Goal: Task Accomplishment & Management: Use online tool/utility

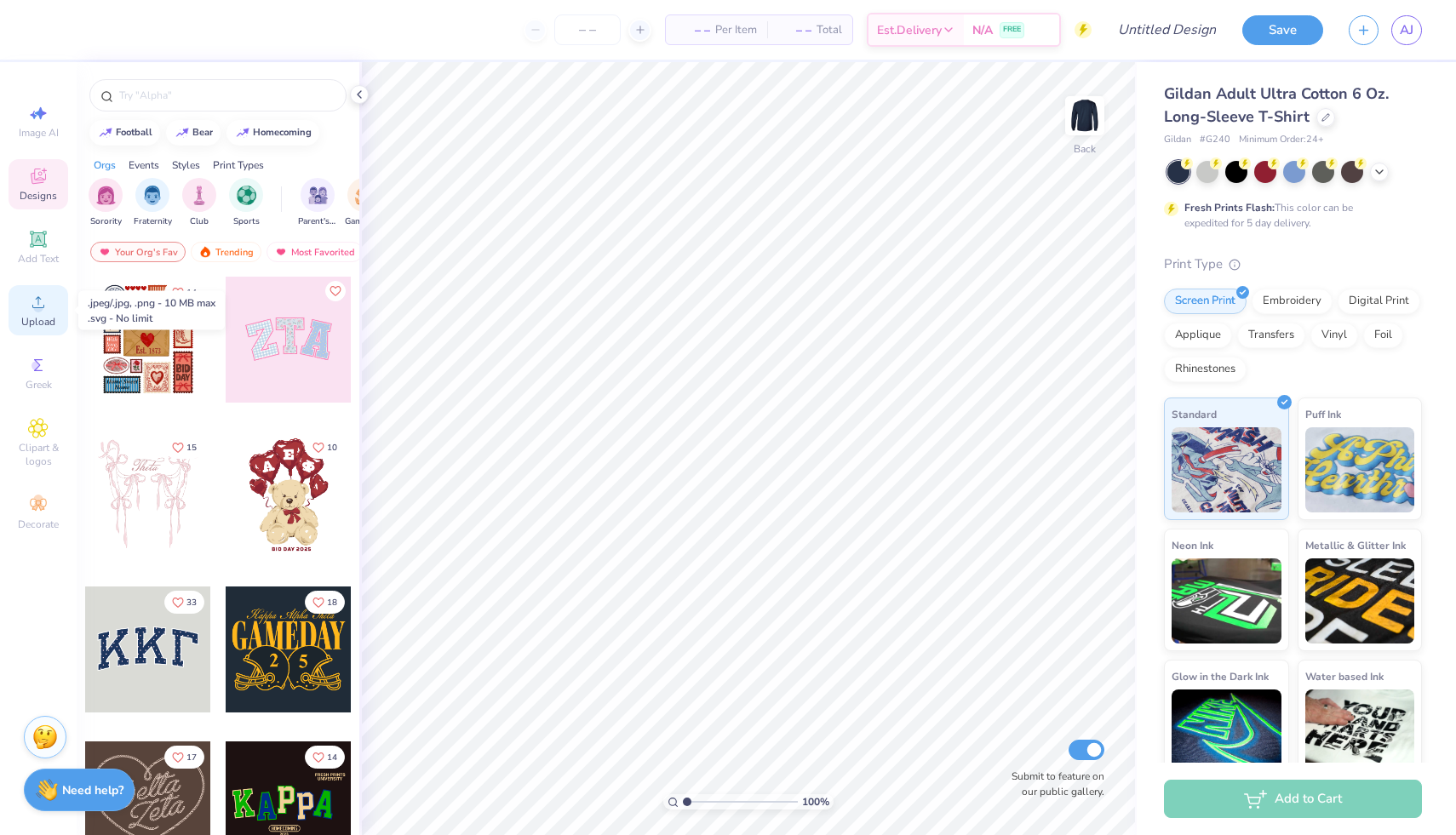
click at [42, 306] on circle at bounding box center [38, 307] width 9 height 9
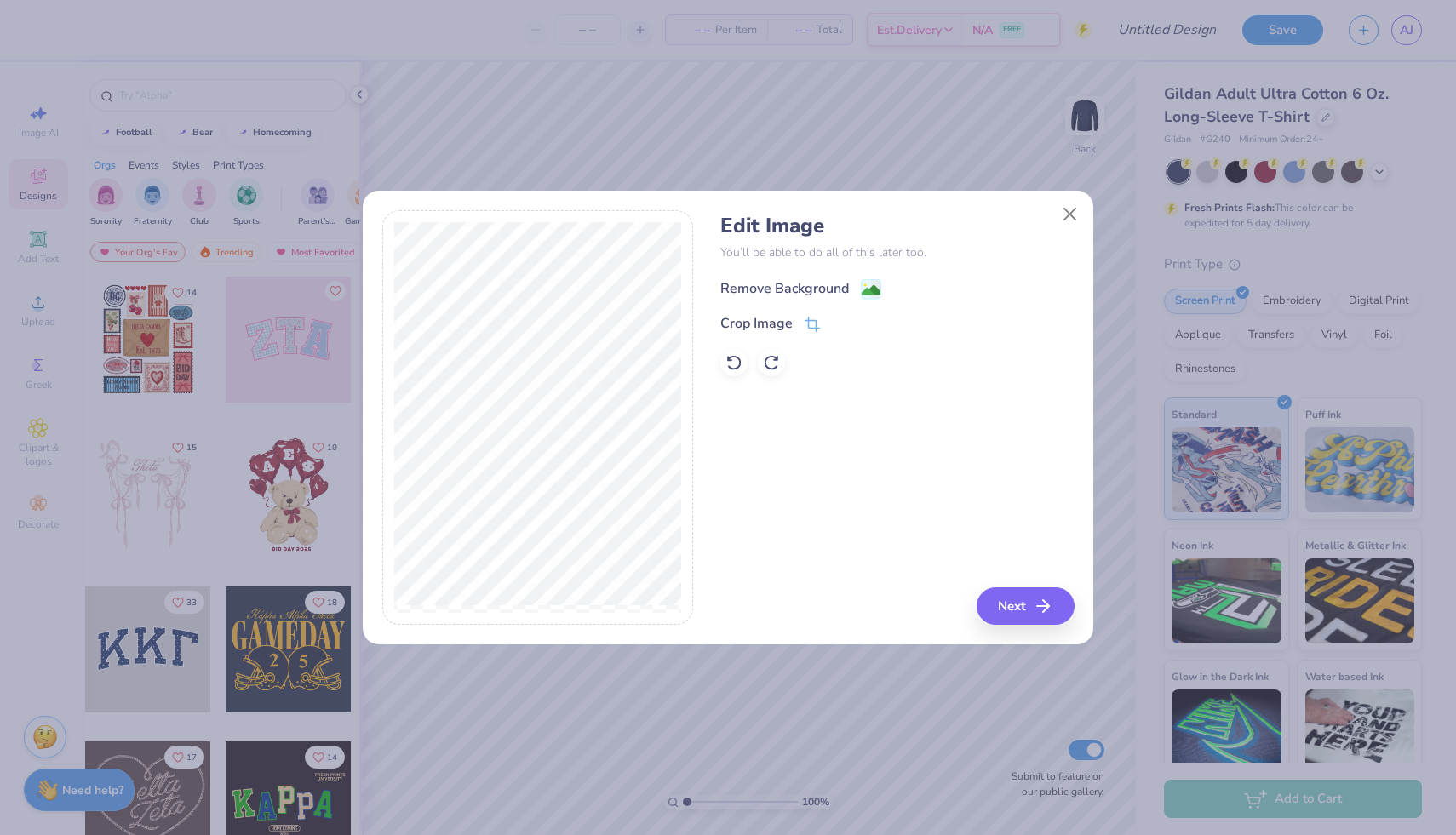
click at [825, 286] on div "Remove Background" at bounding box center [784, 288] width 128 height 21
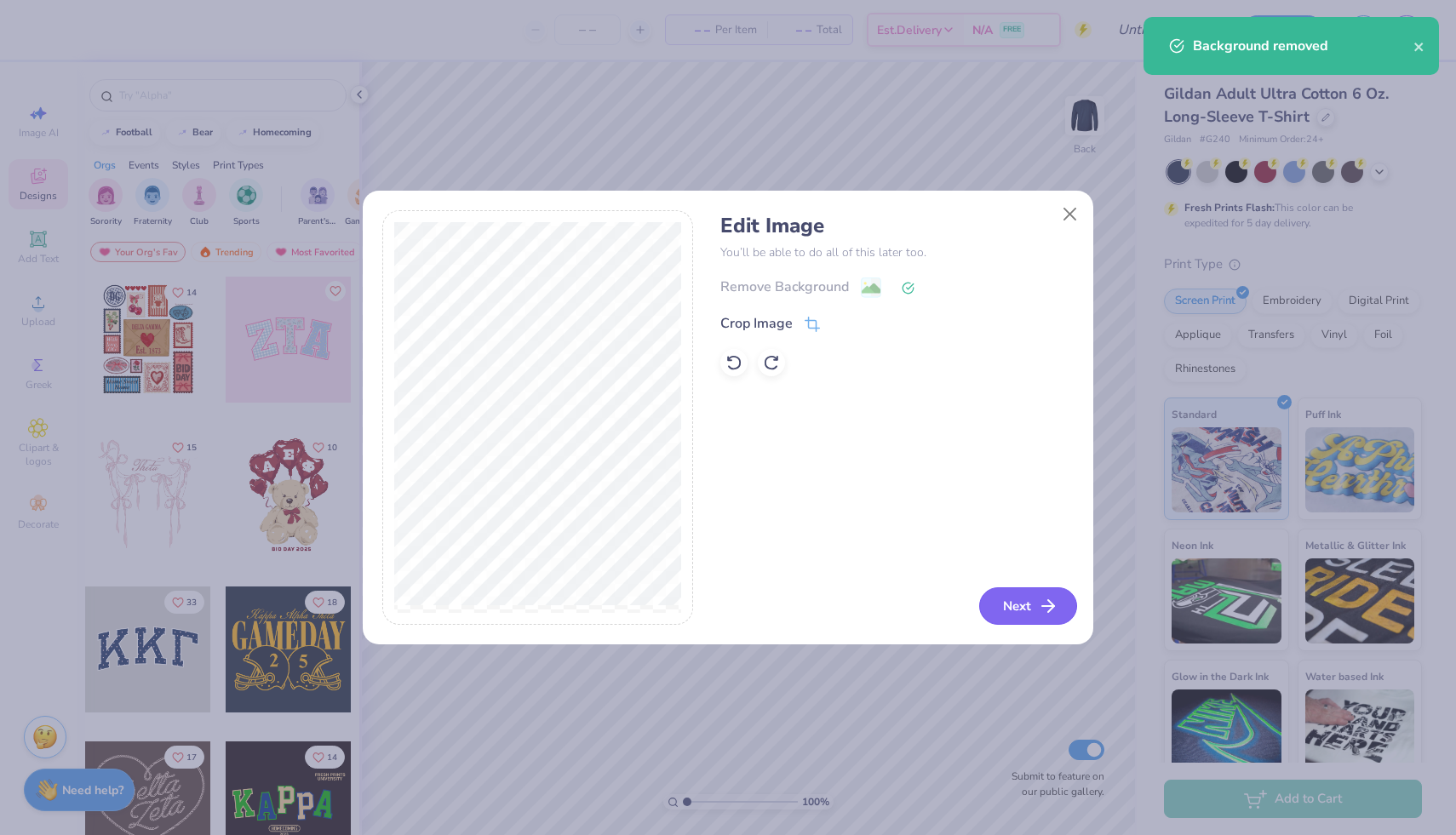
click at [1018, 605] on button "Next" at bounding box center [1028, 605] width 98 height 37
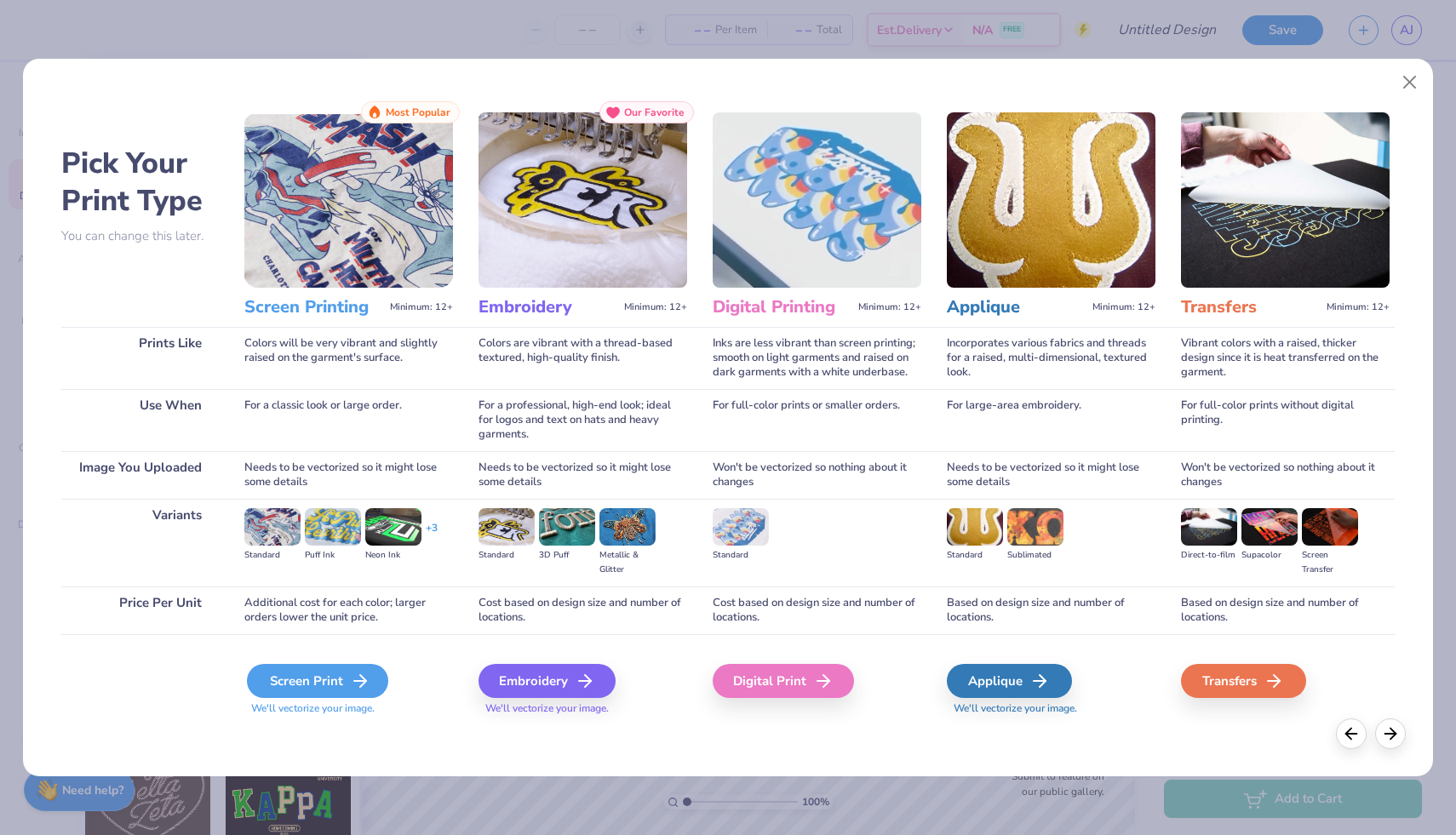
click at [338, 678] on div "Screen Print" at bounding box center [317, 681] width 141 height 34
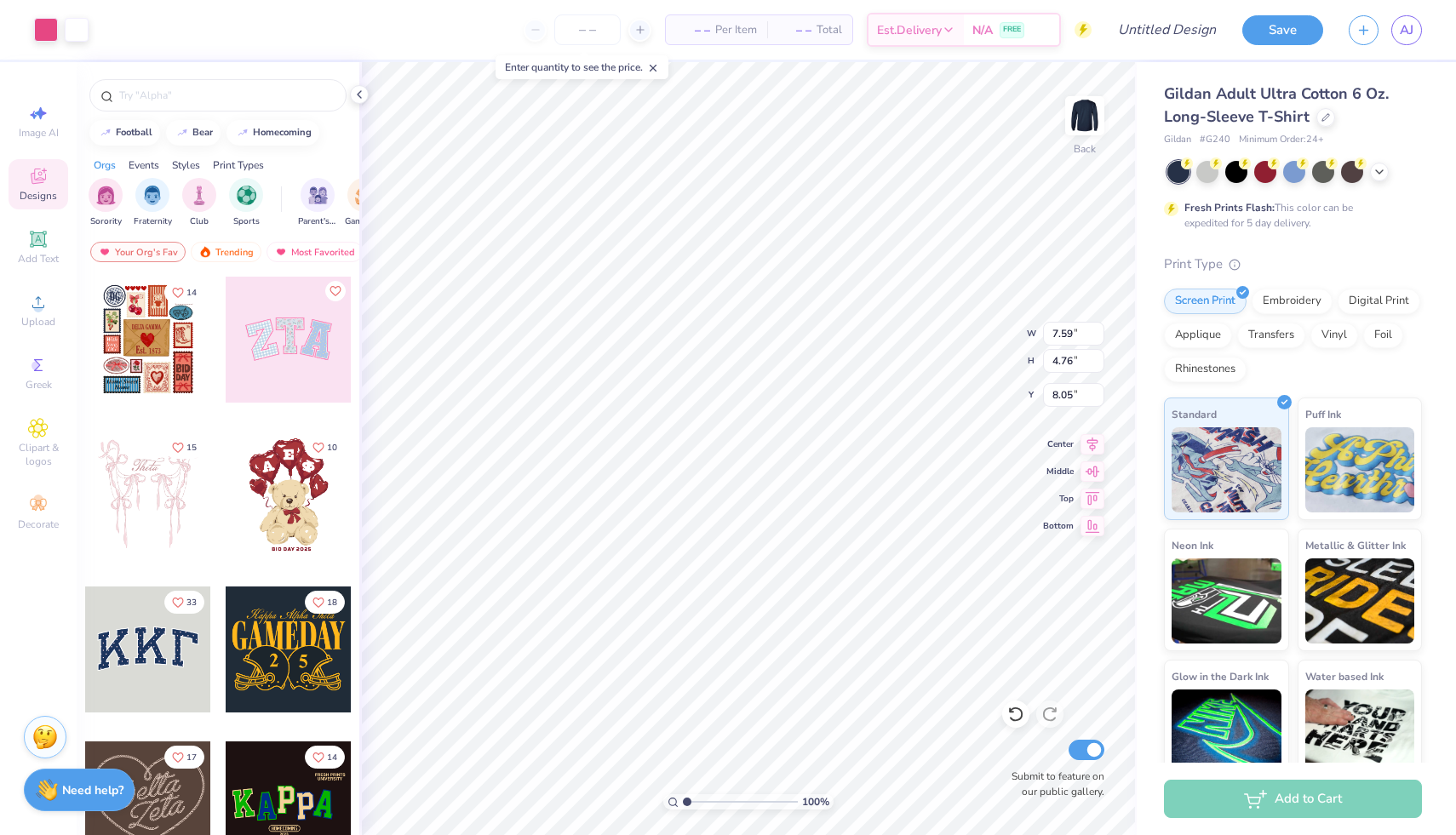
type input "7.59"
type input "4.76"
type input "3.00"
type input "5.52"
type input "3.46"
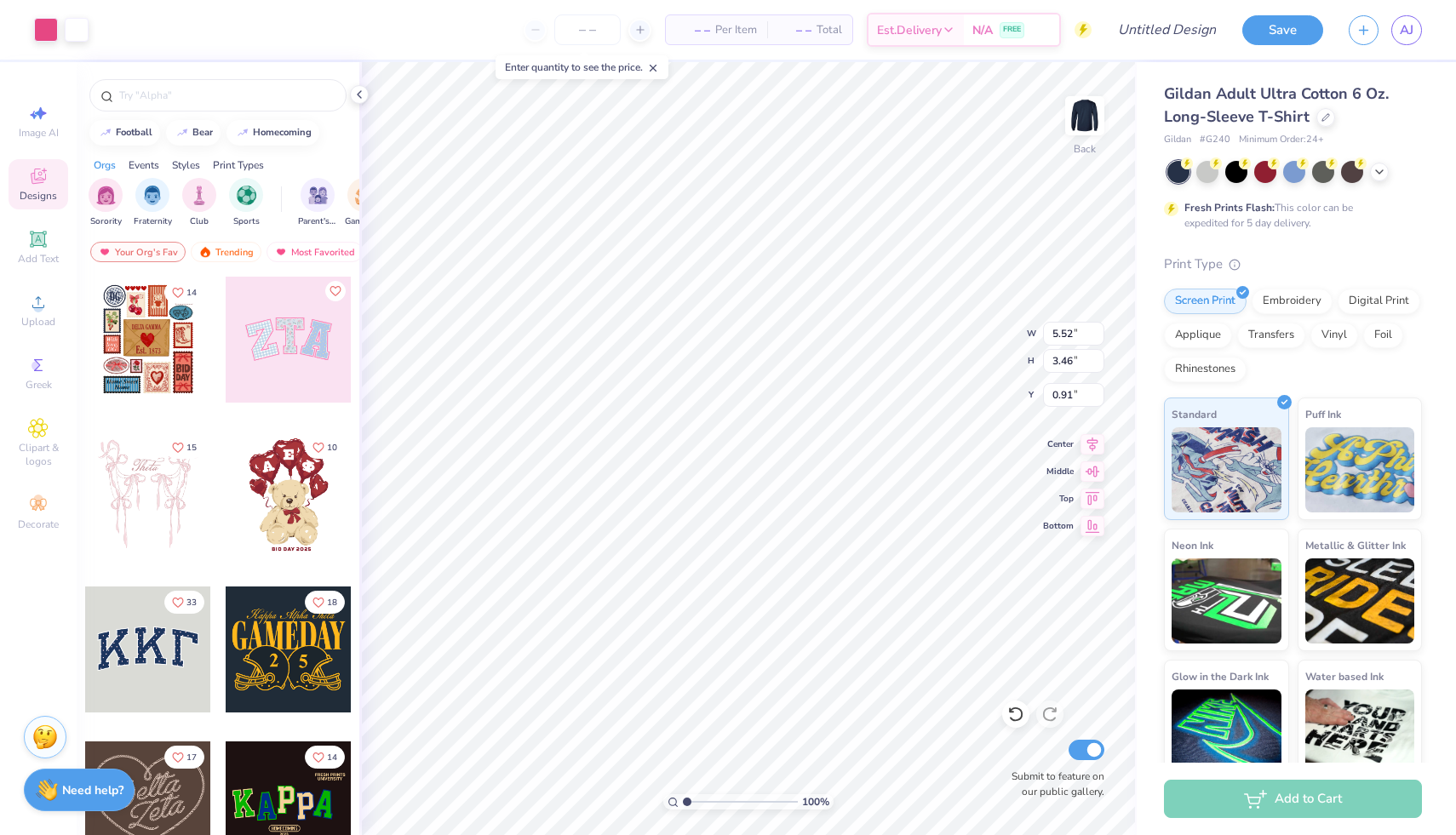
type input "1.27"
click at [1090, 124] on img at bounding box center [1085, 116] width 68 height 68
click at [21, 318] on div "Upload" at bounding box center [38, 310] width 60 height 50
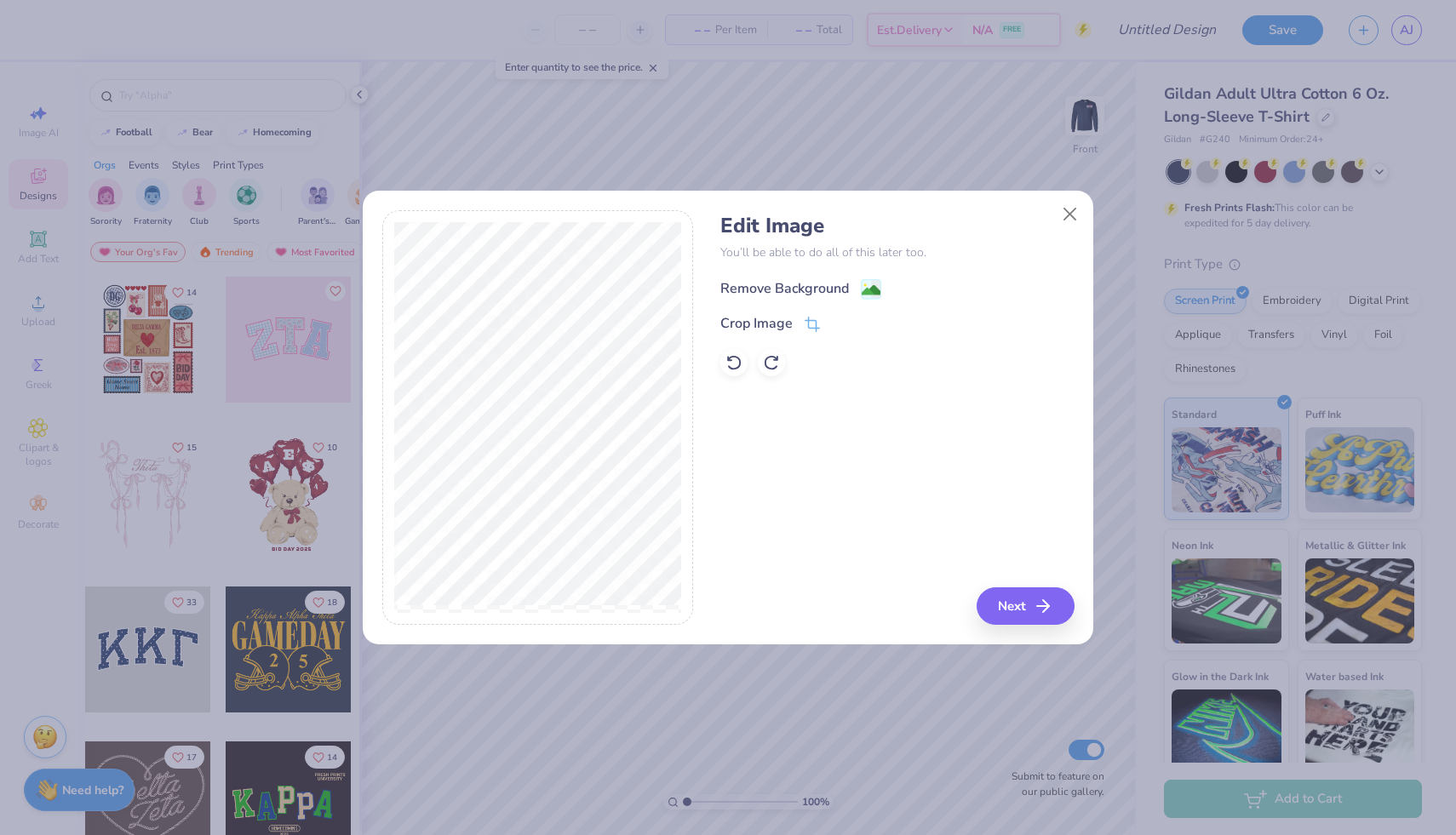
click at [826, 293] on div "Remove Background" at bounding box center [784, 288] width 128 height 21
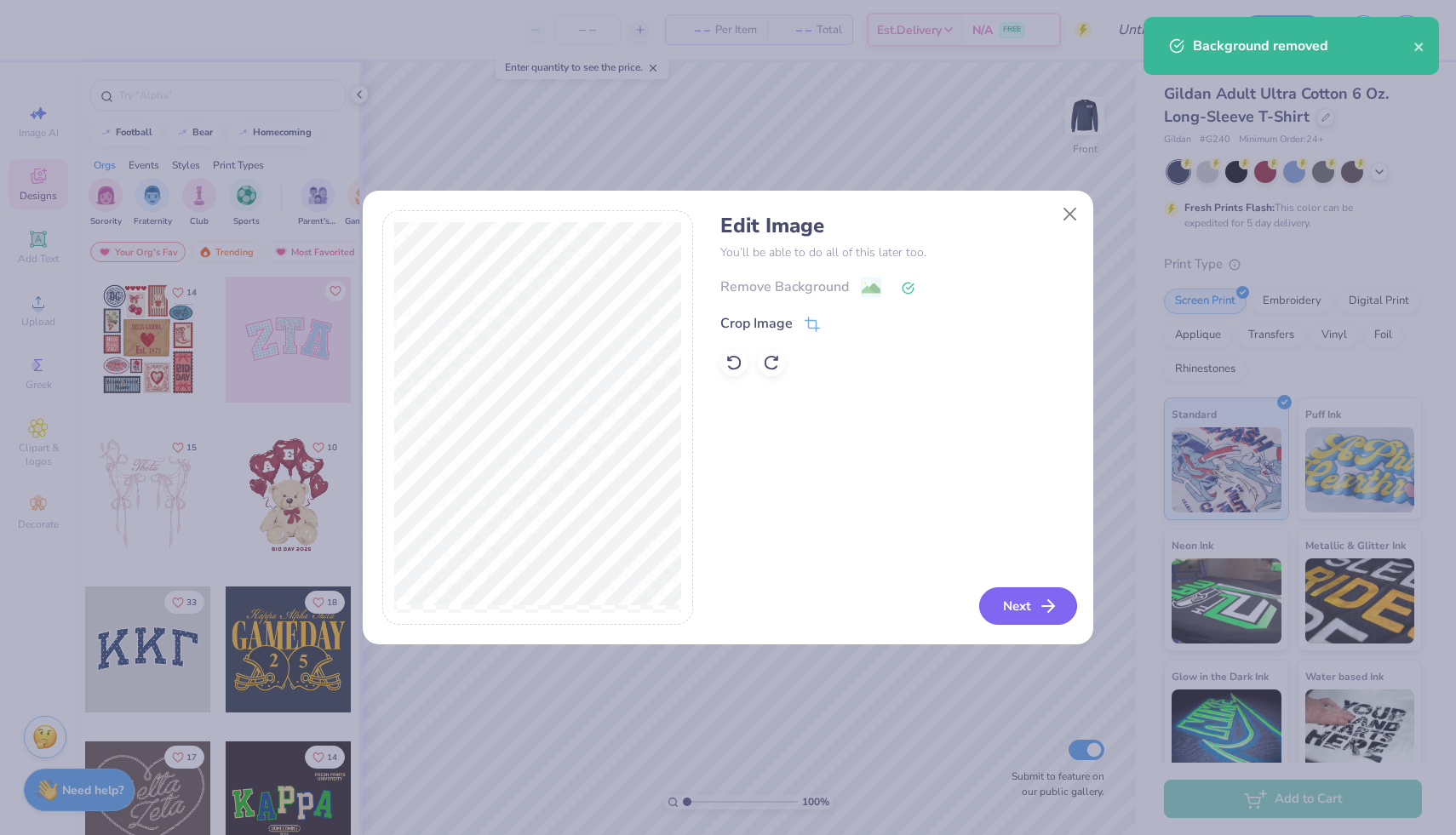
click at [999, 603] on button "Next" at bounding box center [1028, 605] width 98 height 37
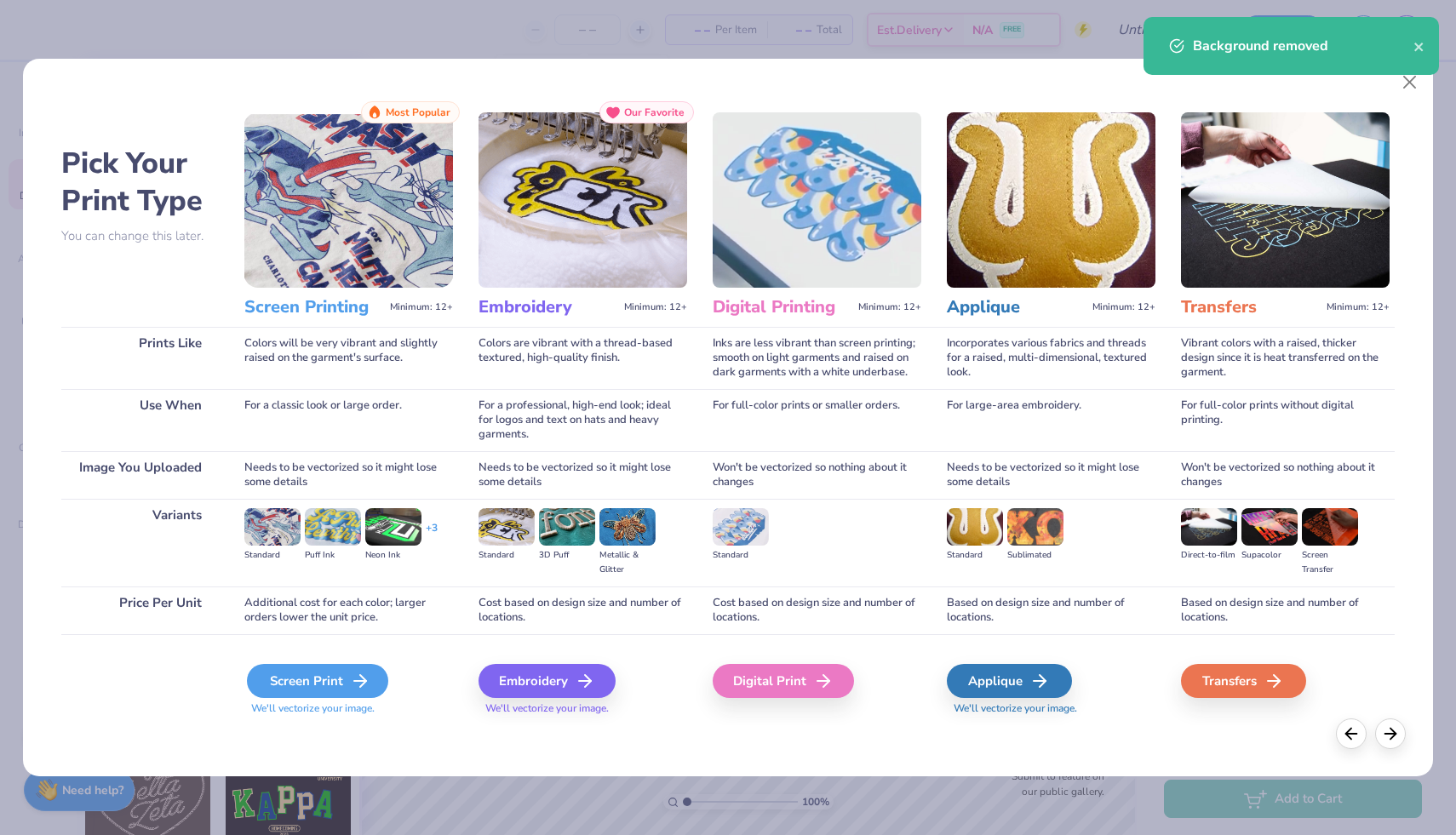
click at [339, 690] on div "Screen Print" at bounding box center [317, 681] width 141 height 34
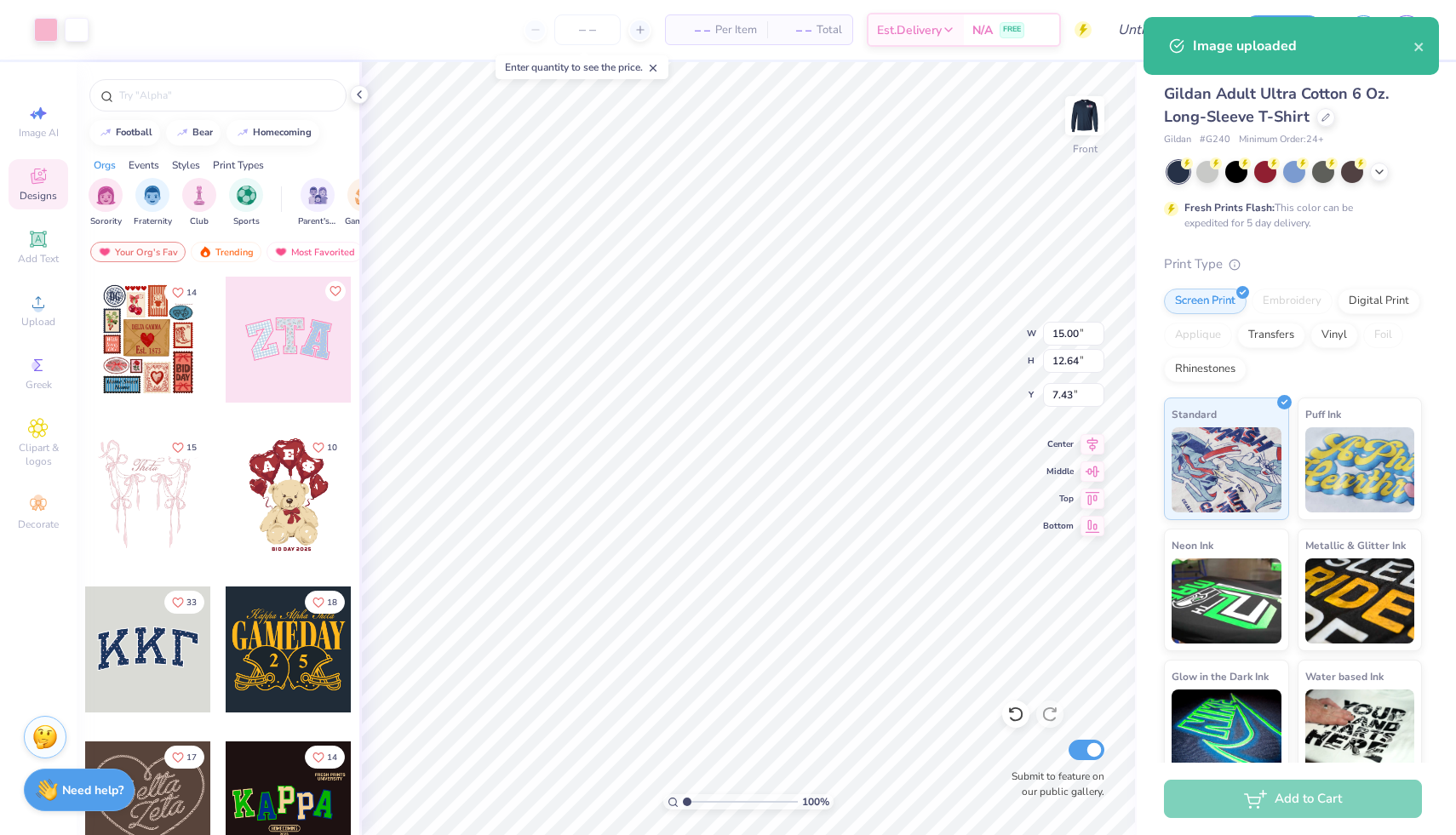
type input "1.42"
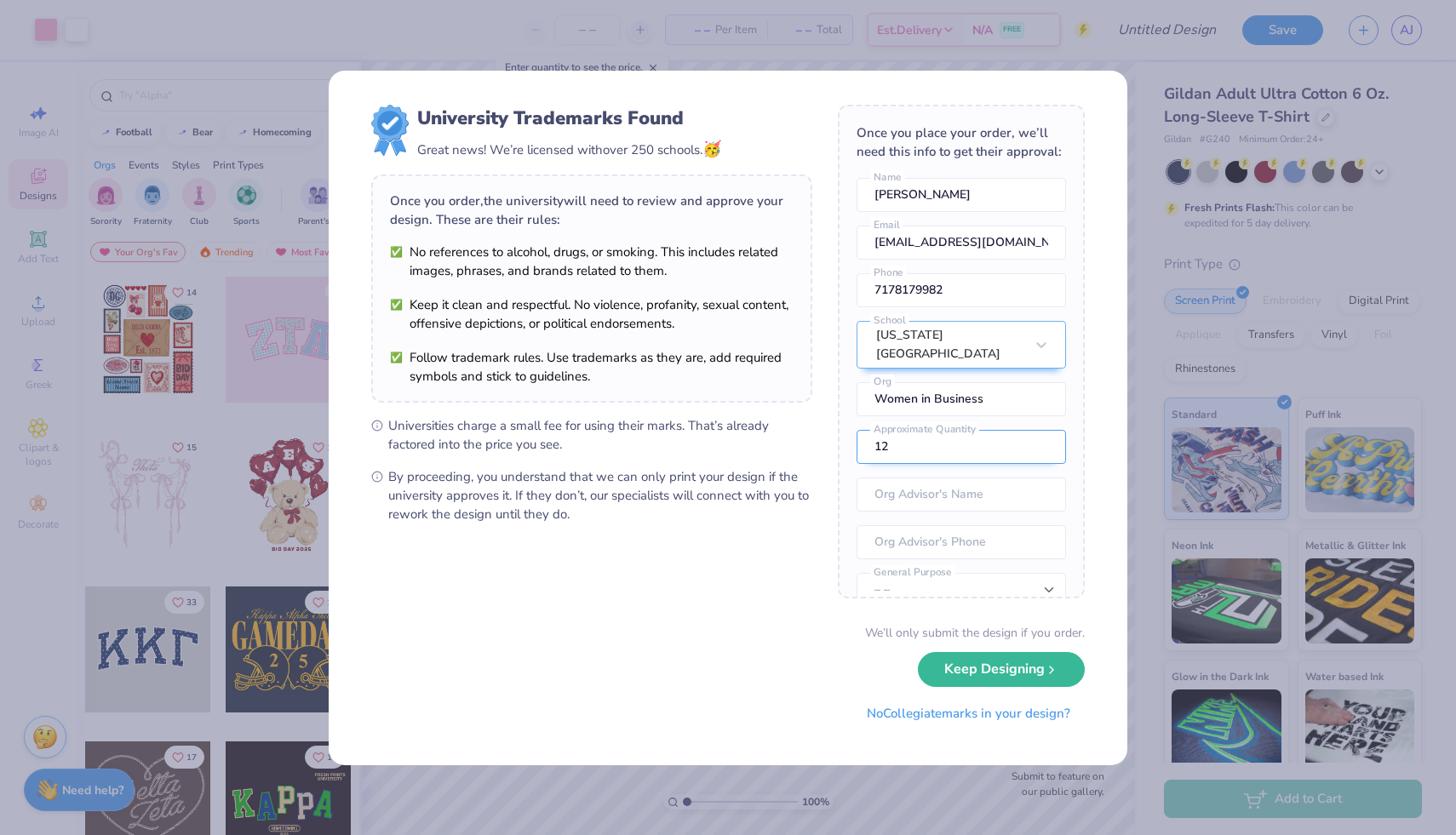
click at [975, 444] on input "12" at bounding box center [961, 447] width 210 height 34
type input "1"
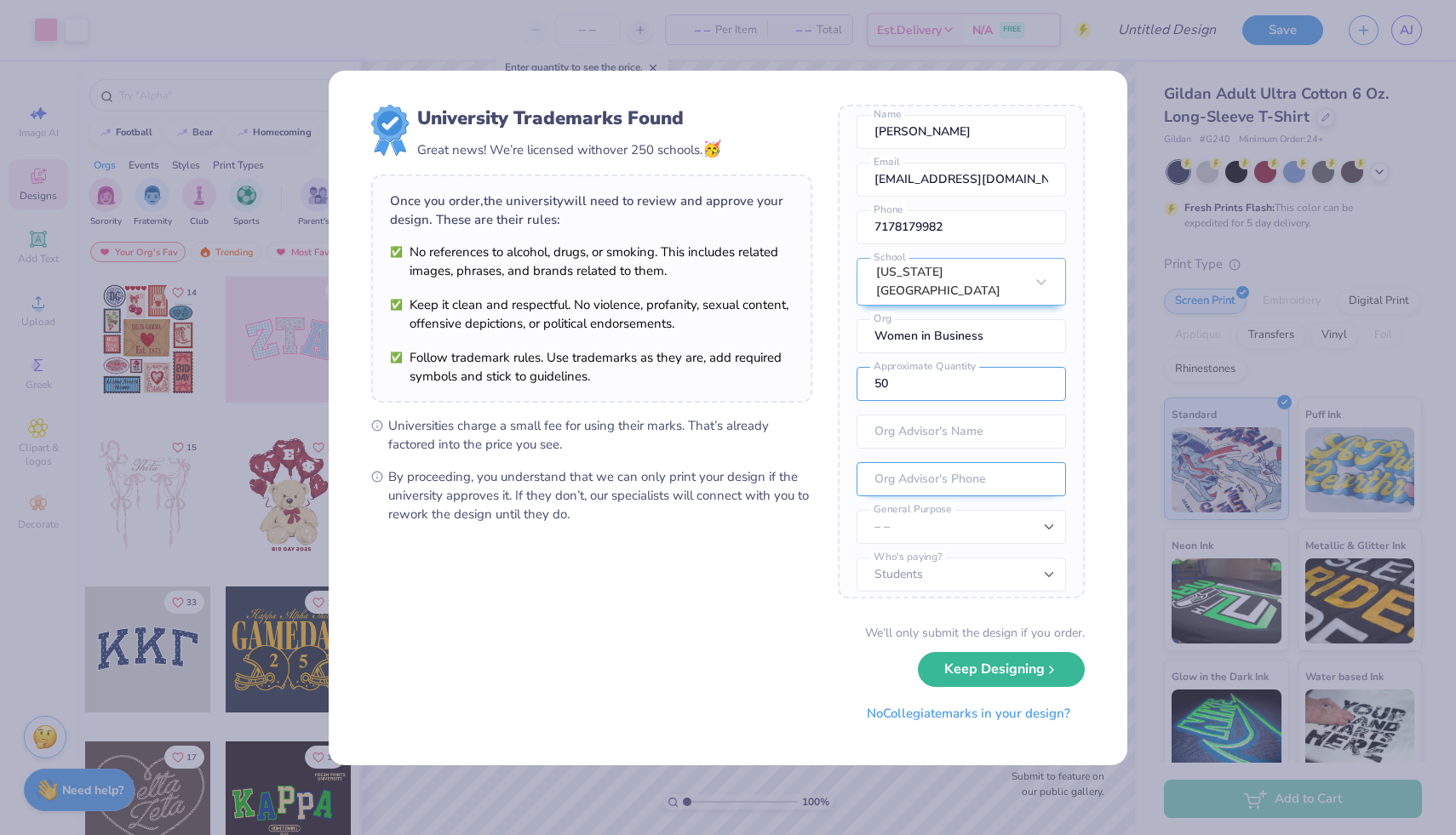
scroll to position [63, 0]
type input "50"
click at [999, 671] on button "Keep Designing" at bounding box center [1001, 665] width 167 height 35
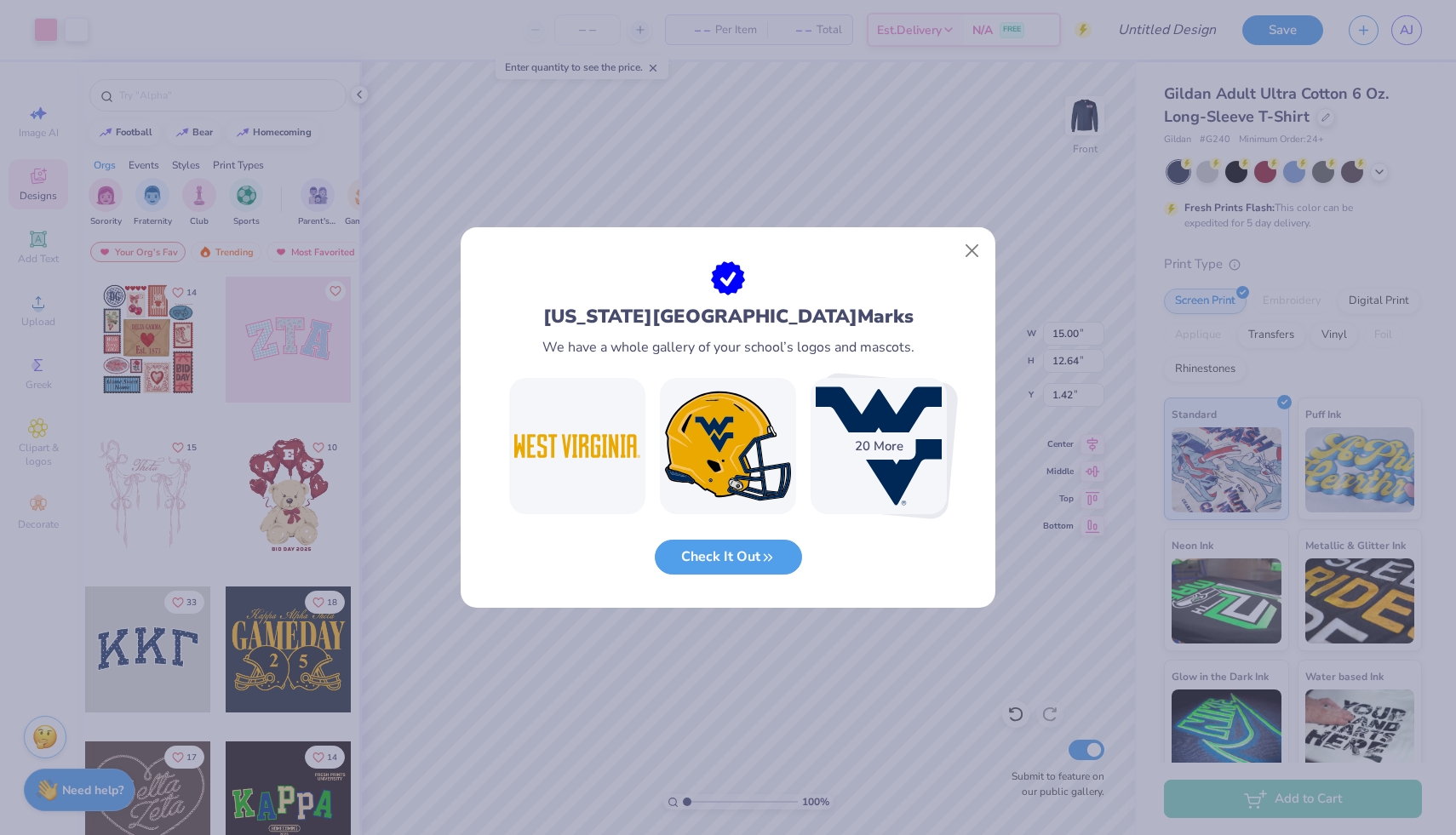
click at [965, 263] on div "[US_STATE][GEOGRAPHIC_DATA] Marks We have a whole gallery of your school’s logo…" at bounding box center [727, 435] width 534 height 347
click at [971, 251] on button "Close" at bounding box center [973, 251] width 32 height 32
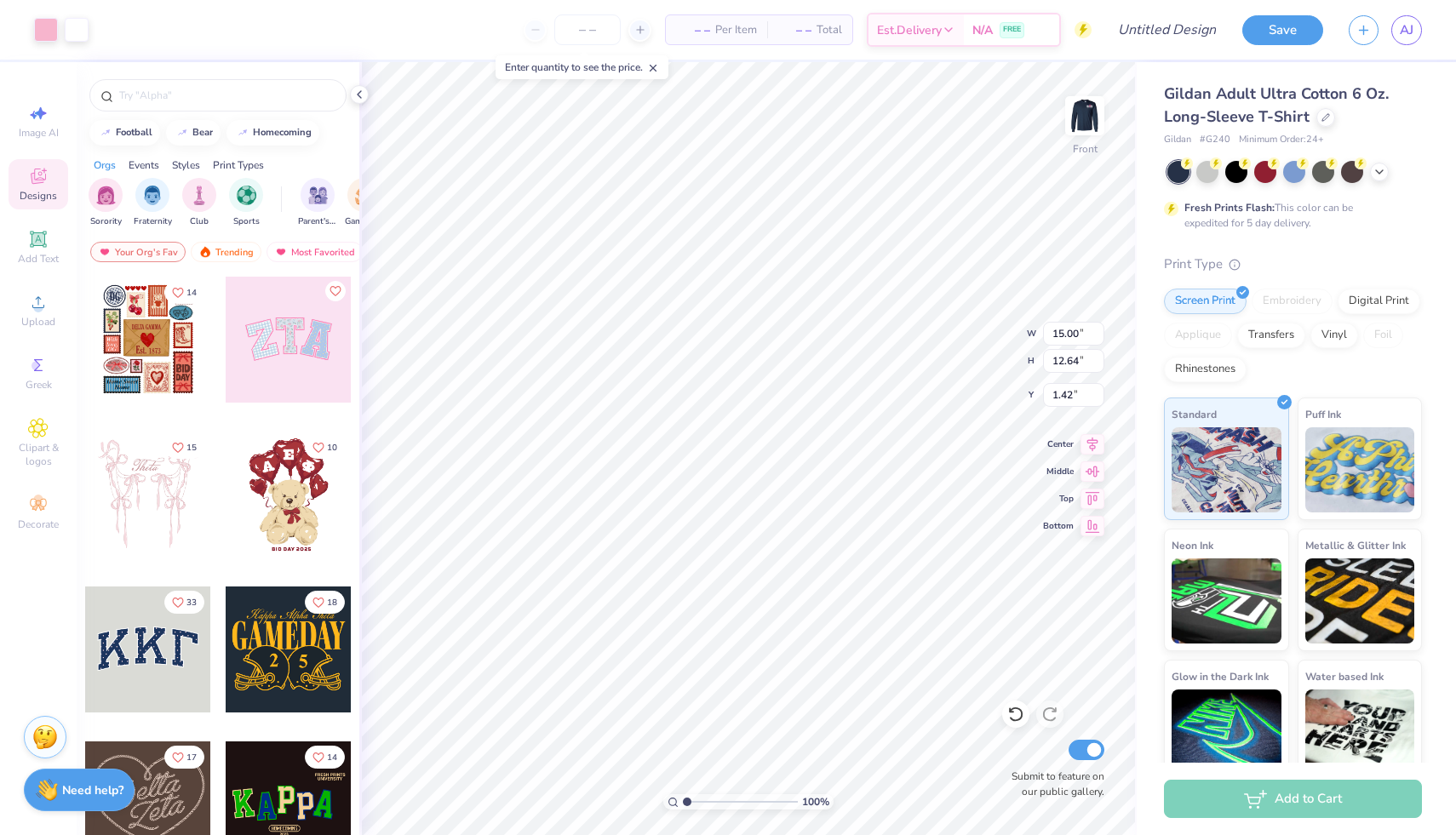
type input "10.24"
type input "8.63"
type input "3.00"
type input "11.42"
type input "9.62"
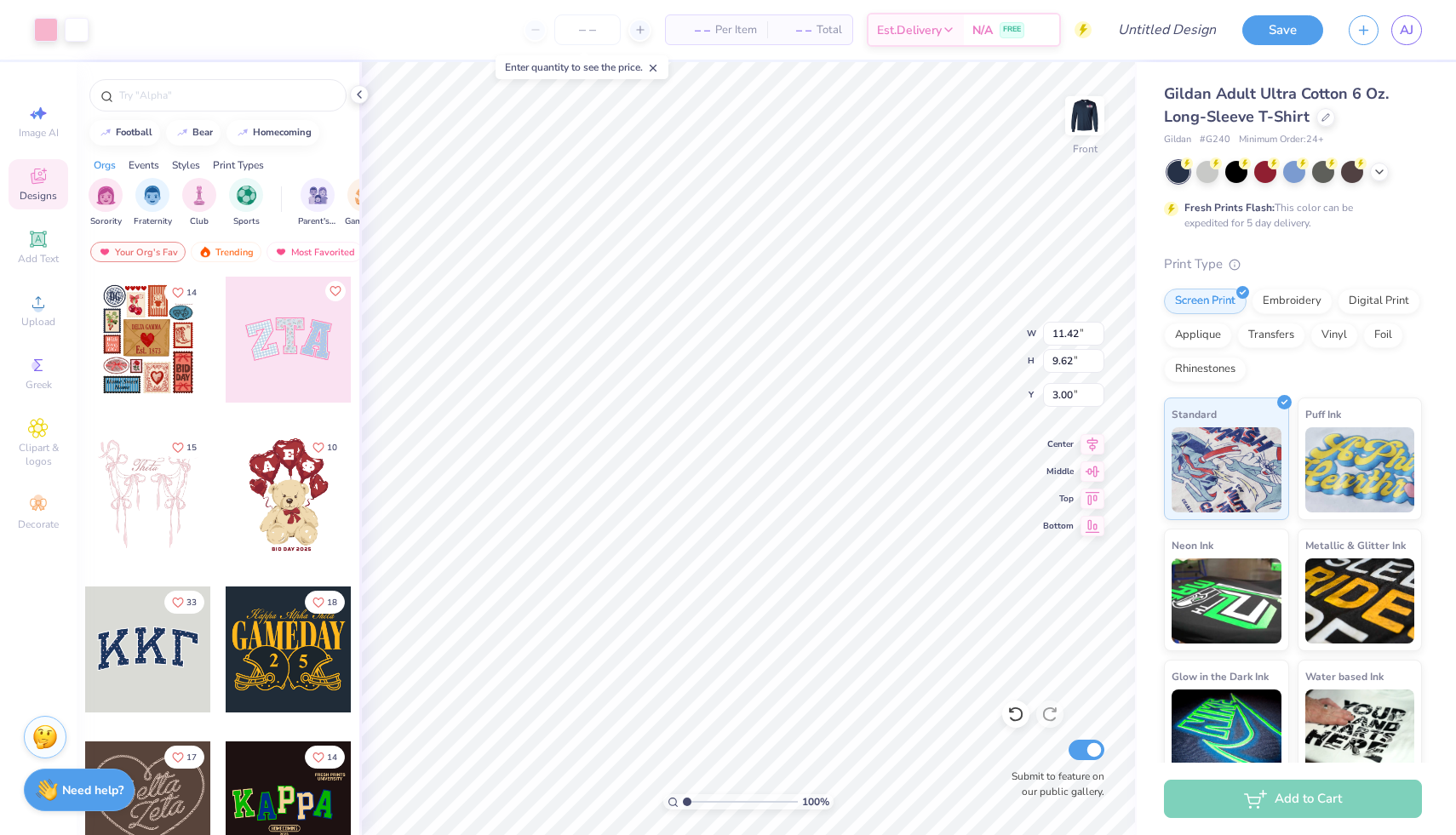
type input "11.78"
type input "9.93"
click at [587, 37] on input "number" at bounding box center [588, 29] width 66 height 30
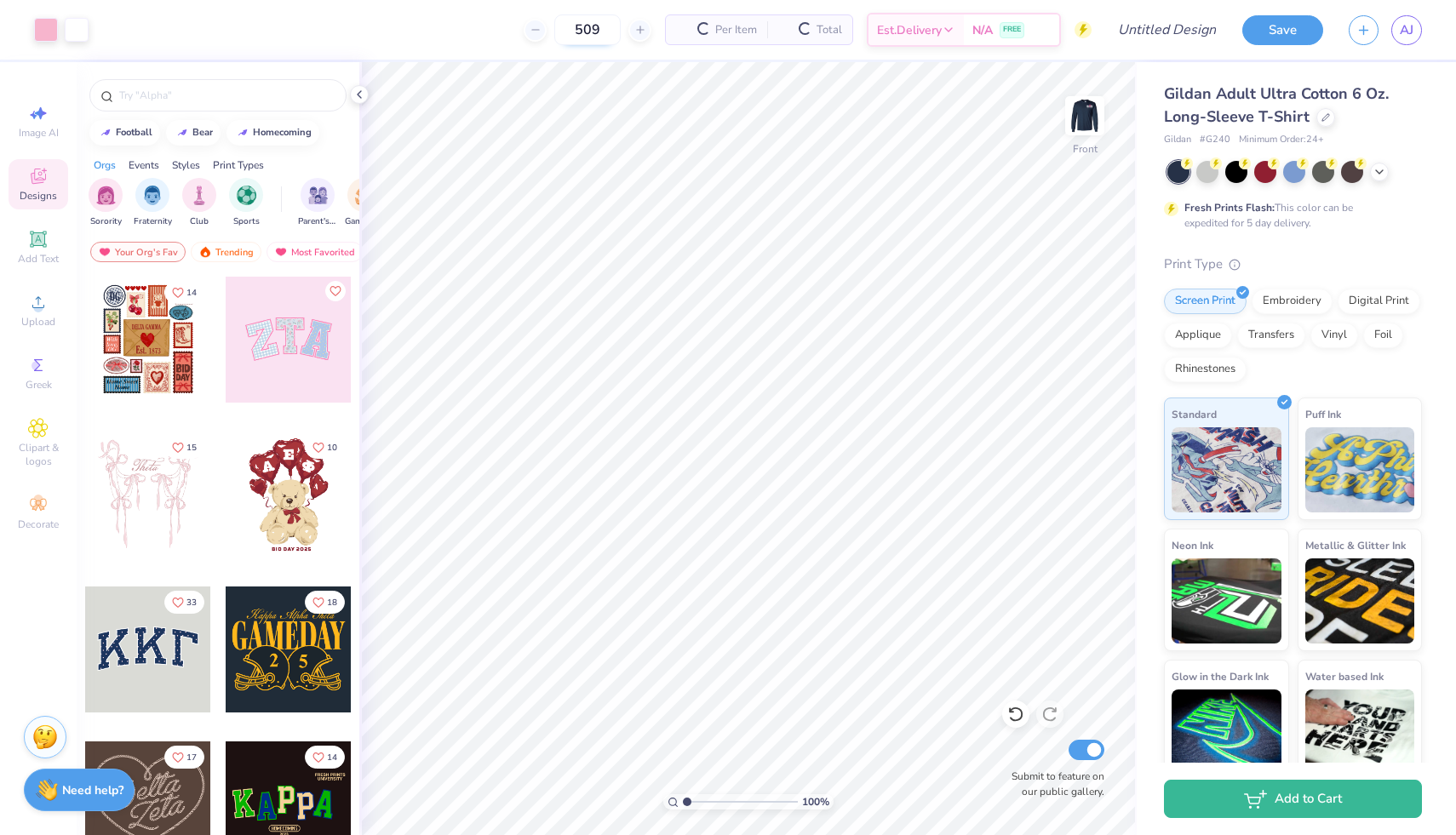
type input "50"
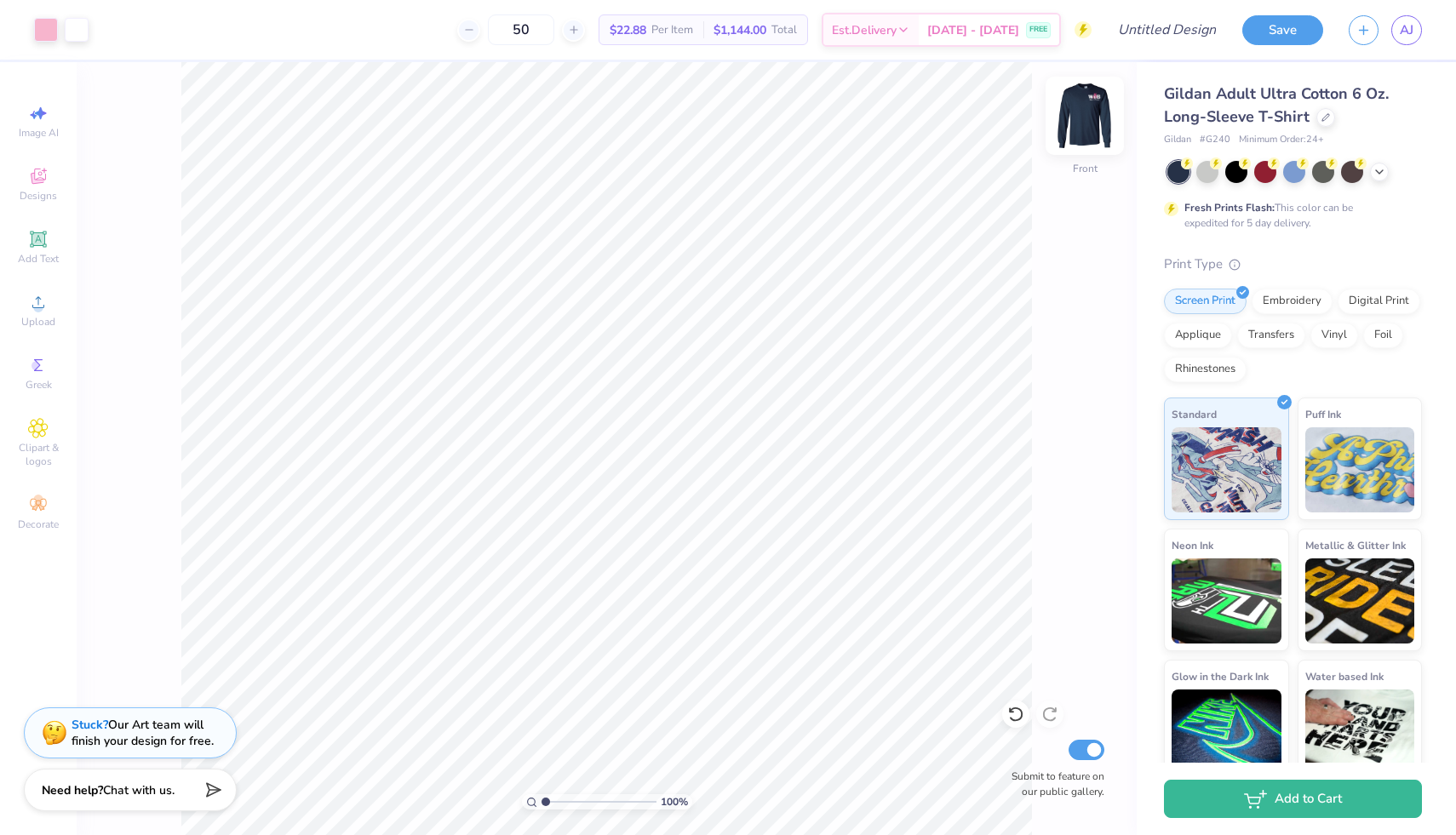
click at [1086, 120] on img at bounding box center [1085, 116] width 68 height 68
click at [1096, 126] on img at bounding box center [1085, 116] width 68 height 68
click at [1064, 131] on div "100 % Front Submit to feature on our public gallery." at bounding box center [607, 449] width 1060 height 773
click at [1107, 121] on div at bounding box center [1085, 116] width 79 height 79
click at [39, 320] on span "Upload" at bounding box center [38, 322] width 34 height 13
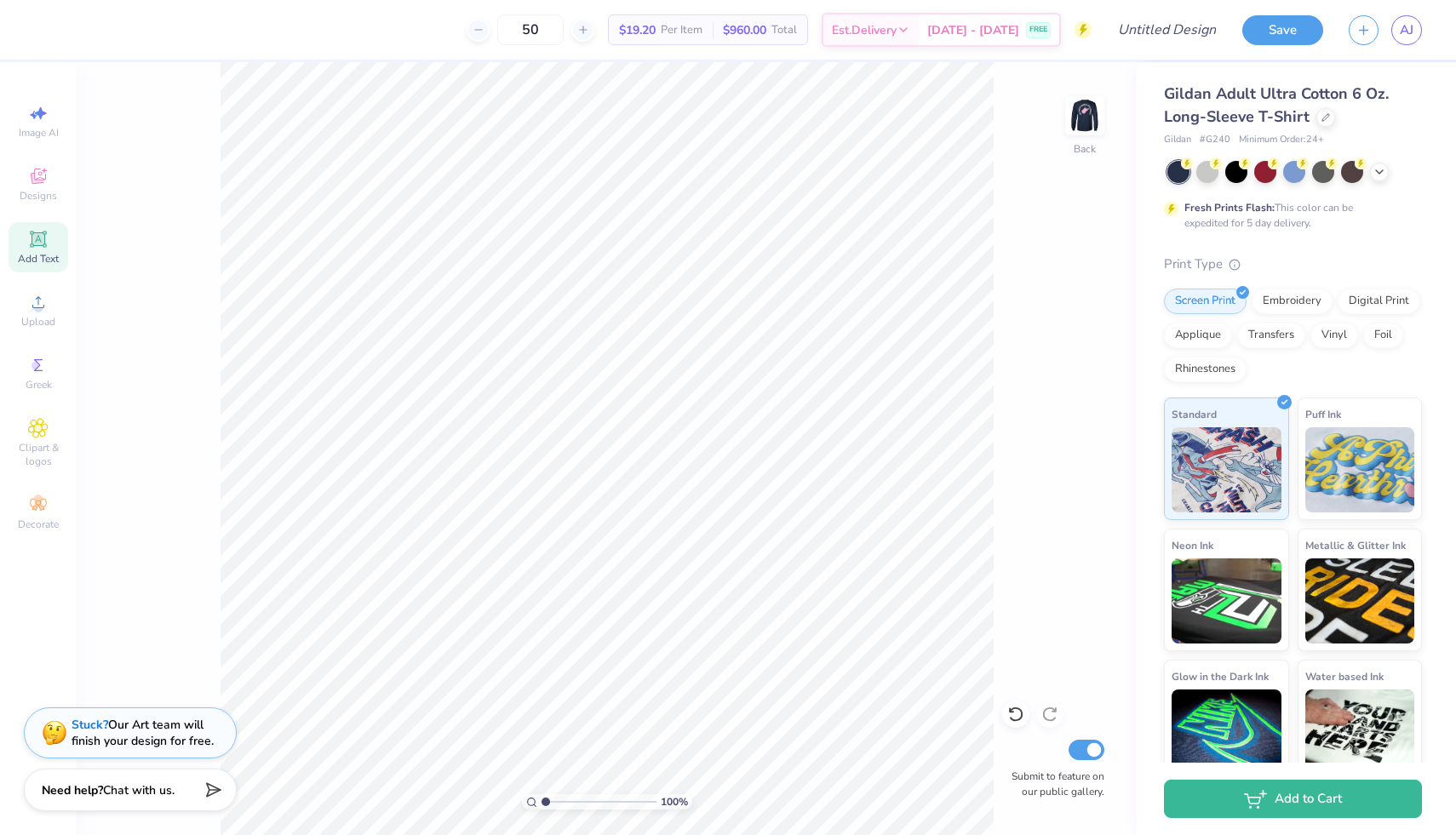
click at [63, 243] on div "Add Text" at bounding box center [38, 247] width 60 height 50
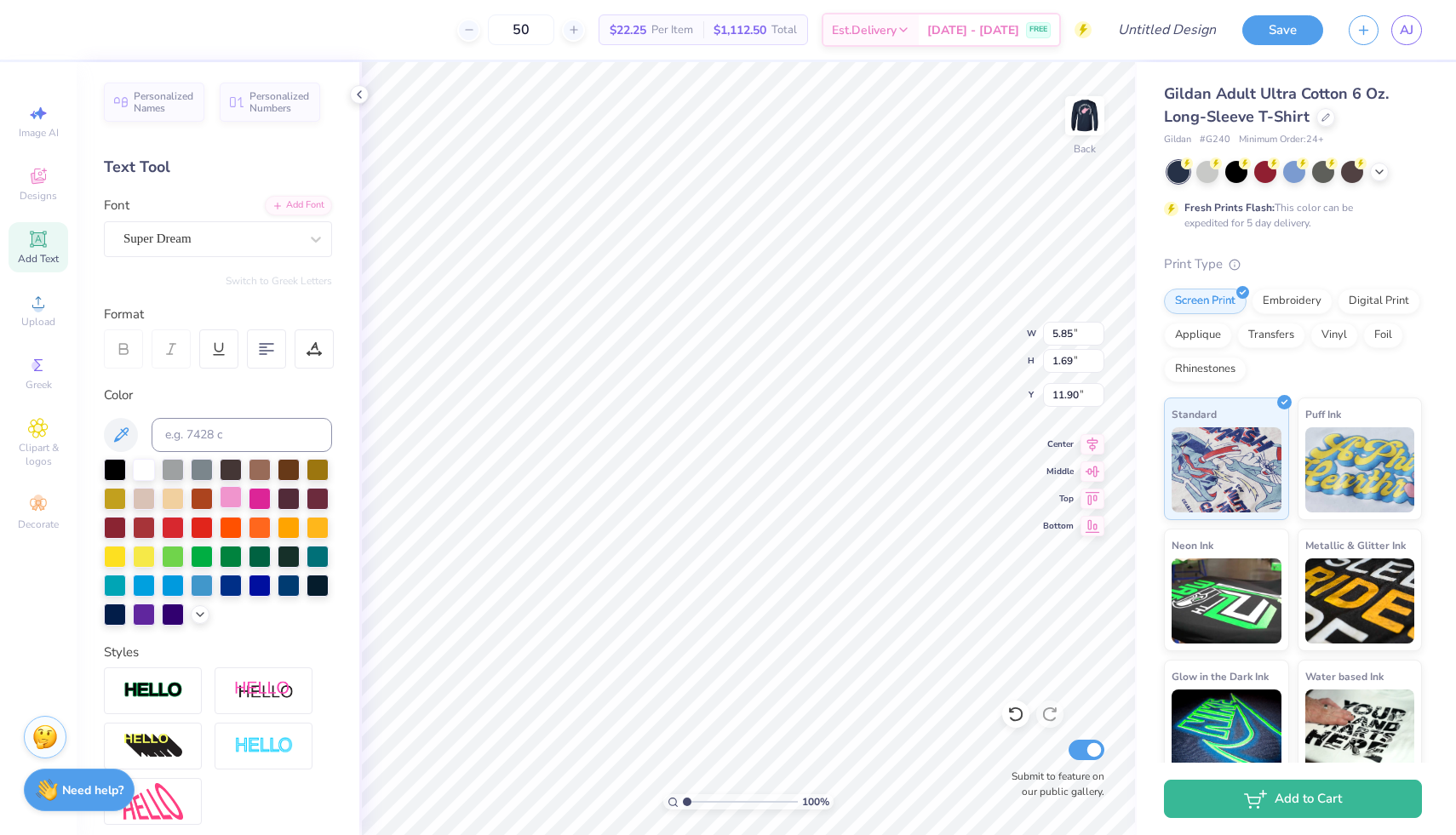
click at [231, 501] on div at bounding box center [230, 496] width 22 height 22
type textarea "Women in Business"
click at [1082, 355] on input "1.69" at bounding box center [1073, 361] width 62 height 24
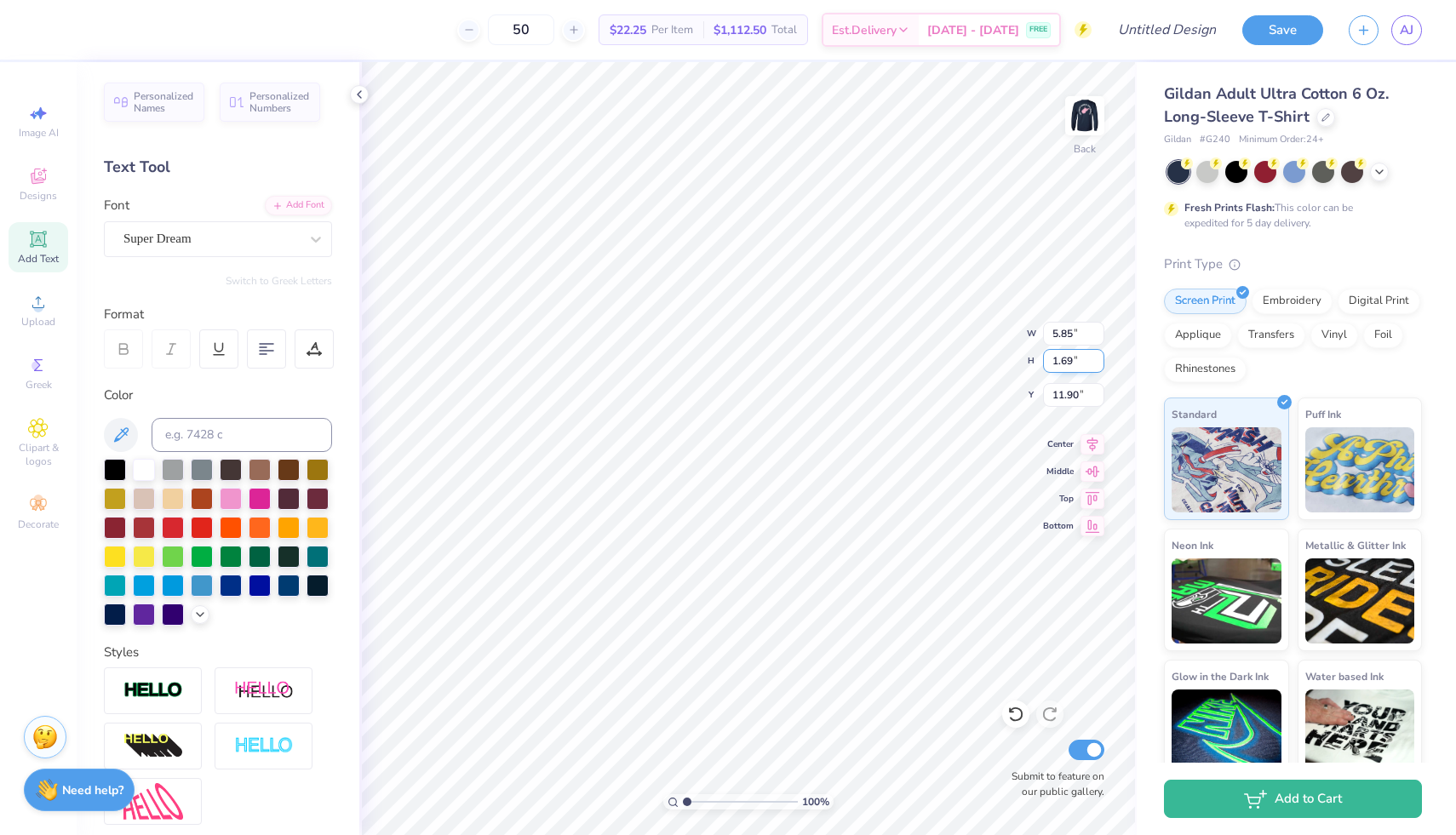
type input "10.59"
type input "4.60"
type input "10.45"
type input "5.17"
type input "2.25"
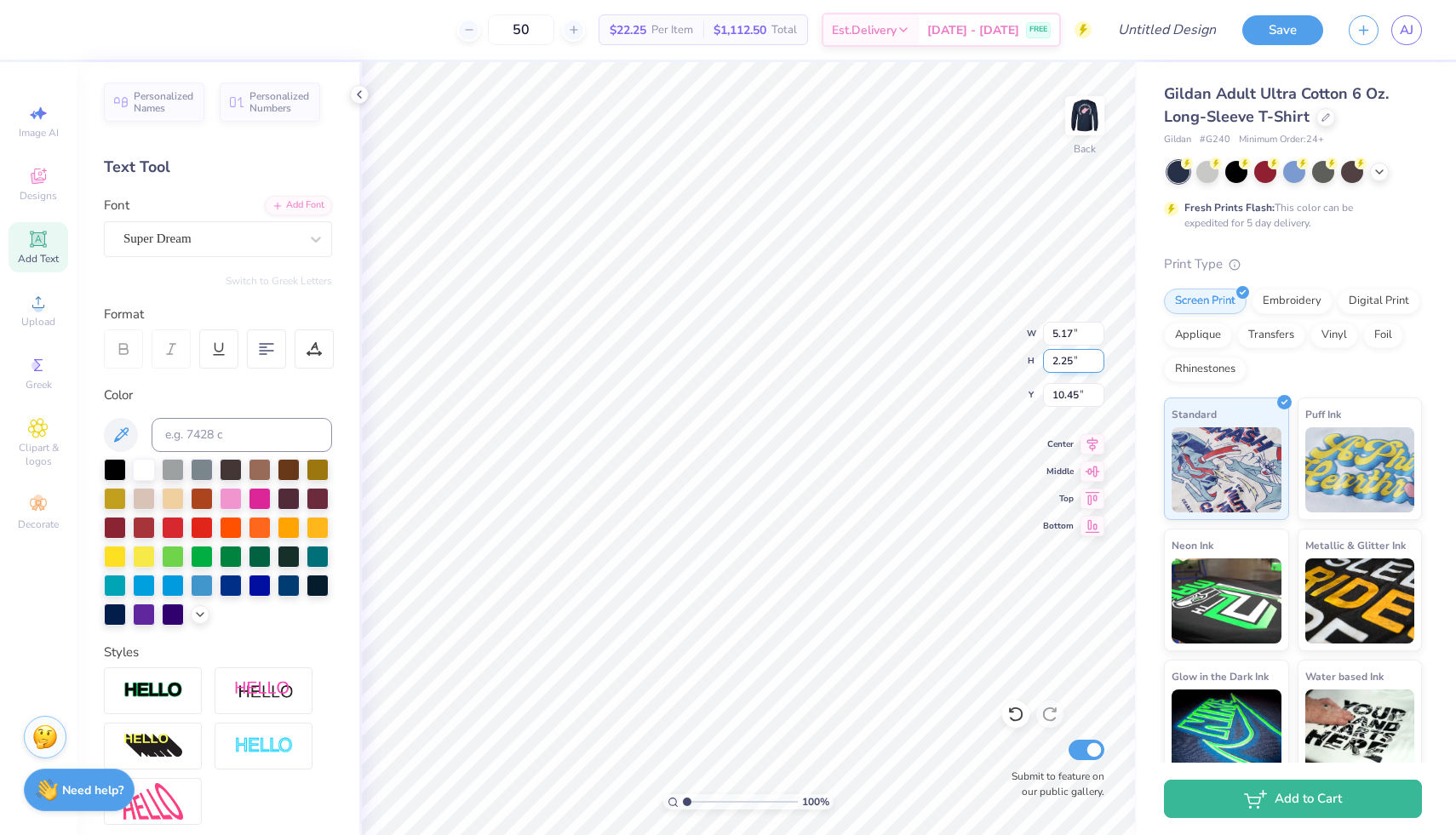
type input "0.75"
type input "1.22"
type input "5.87"
type input "2.55"
type input "6.43"
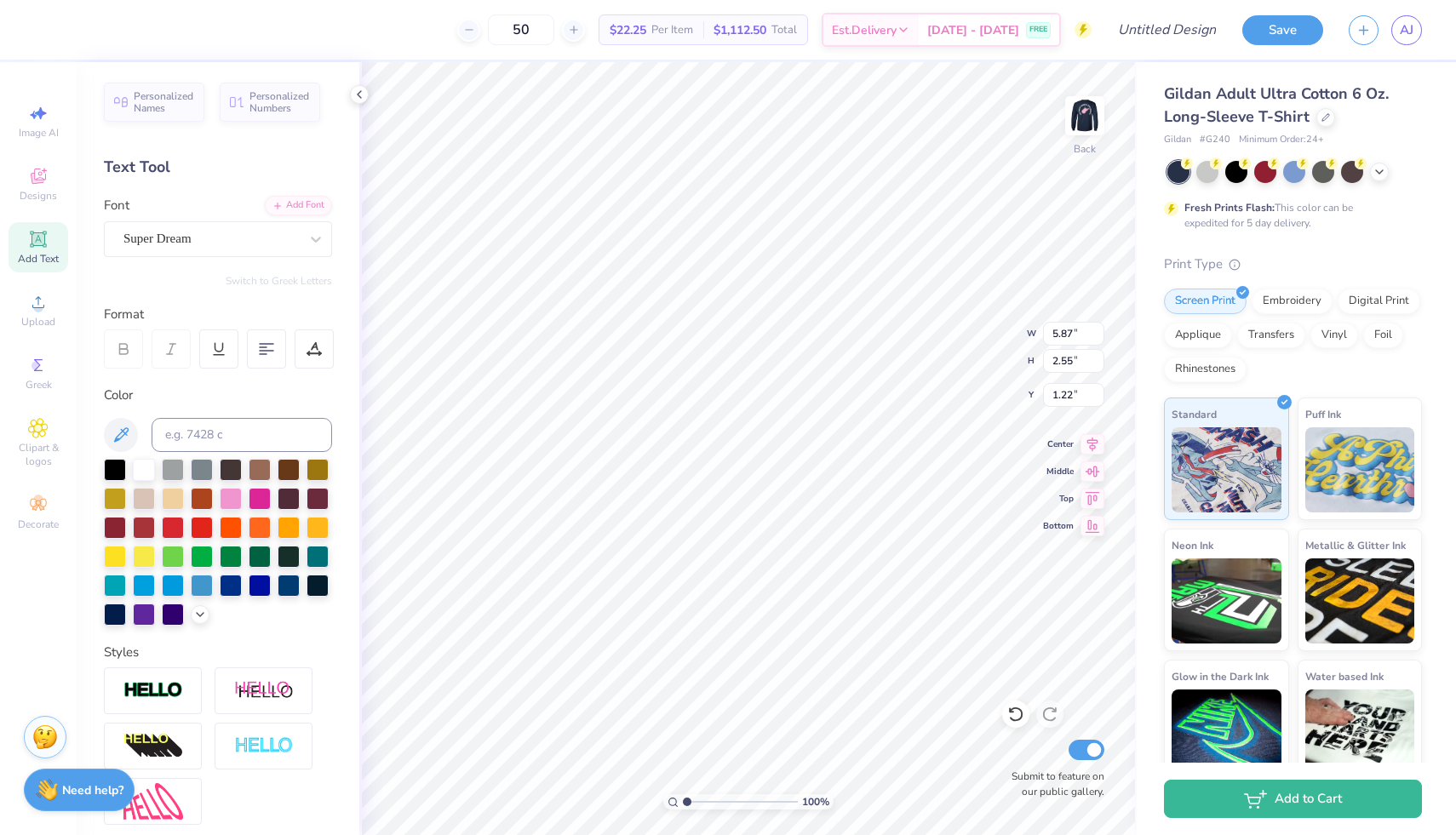
type input "2.79"
click at [1092, 107] on img at bounding box center [1085, 116] width 68 height 68
click at [183, 234] on div "Super Dream" at bounding box center [211, 239] width 178 height 27
click at [38, 173] on icon at bounding box center [38, 176] width 15 height 15
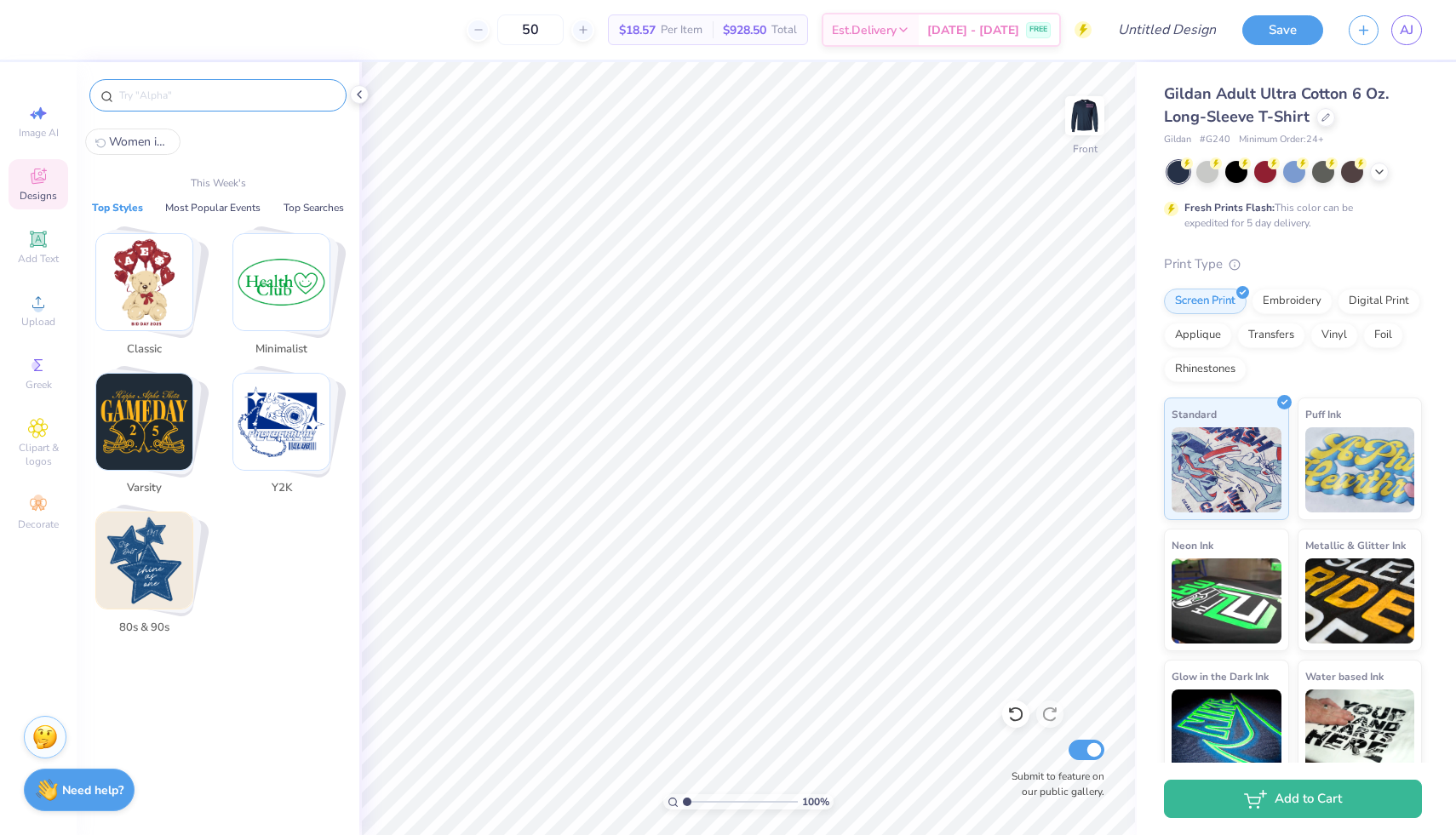
click at [204, 93] on input "text" at bounding box center [227, 96] width 218 height 17
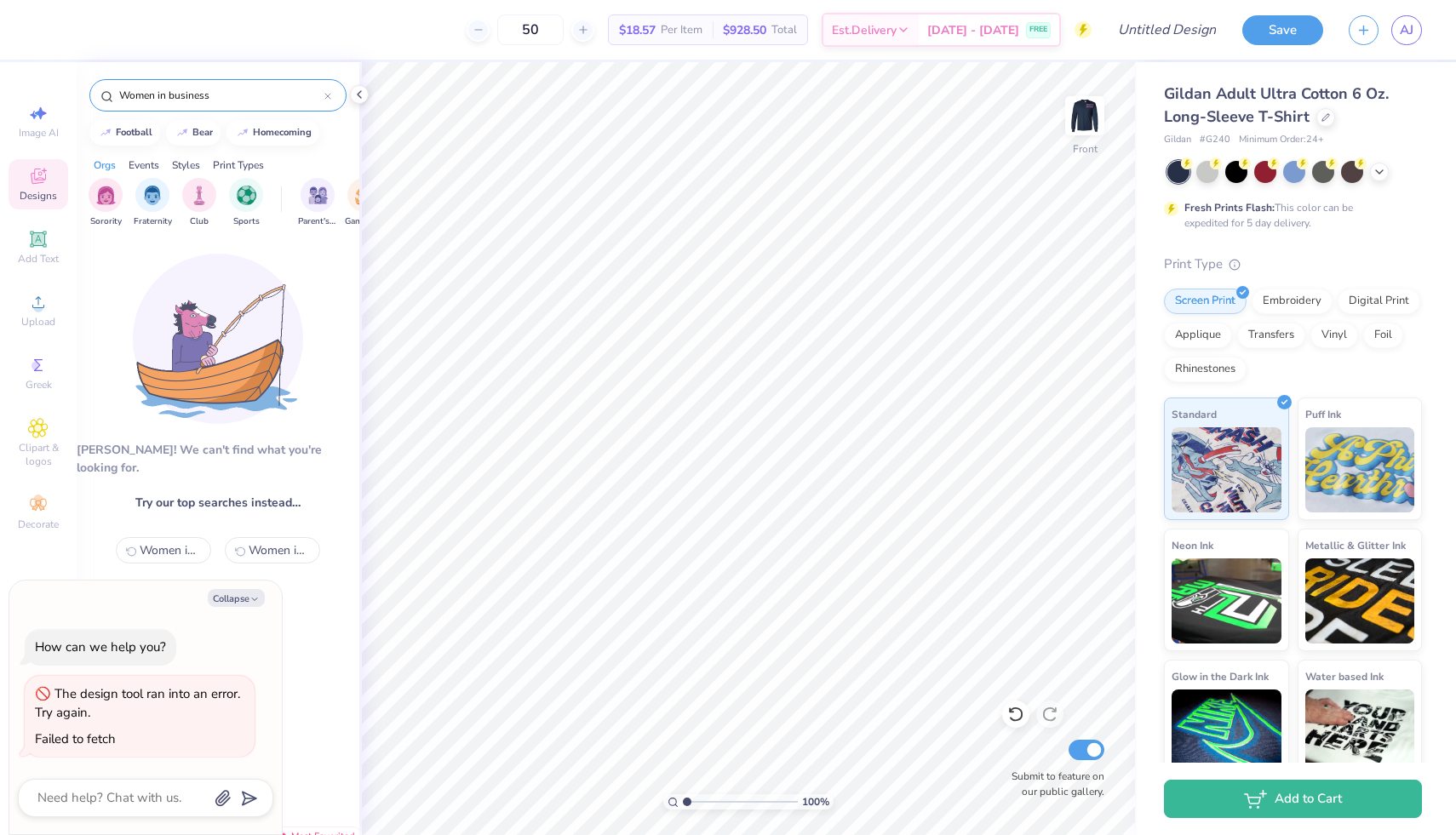
click at [224, 91] on input "Women in business" at bounding box center [221, 96] width 207 height 17
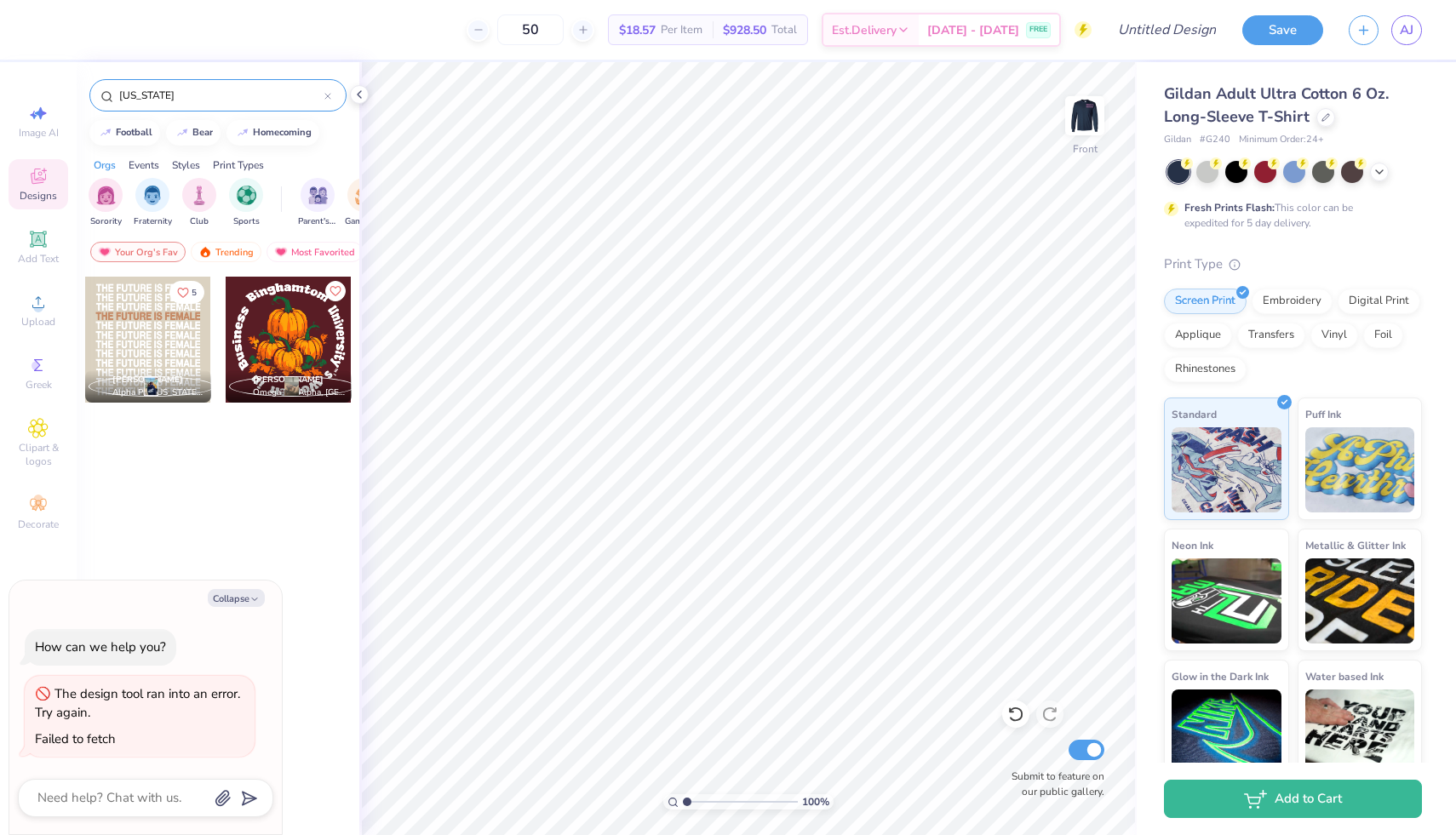
type input "[US_STATE]"
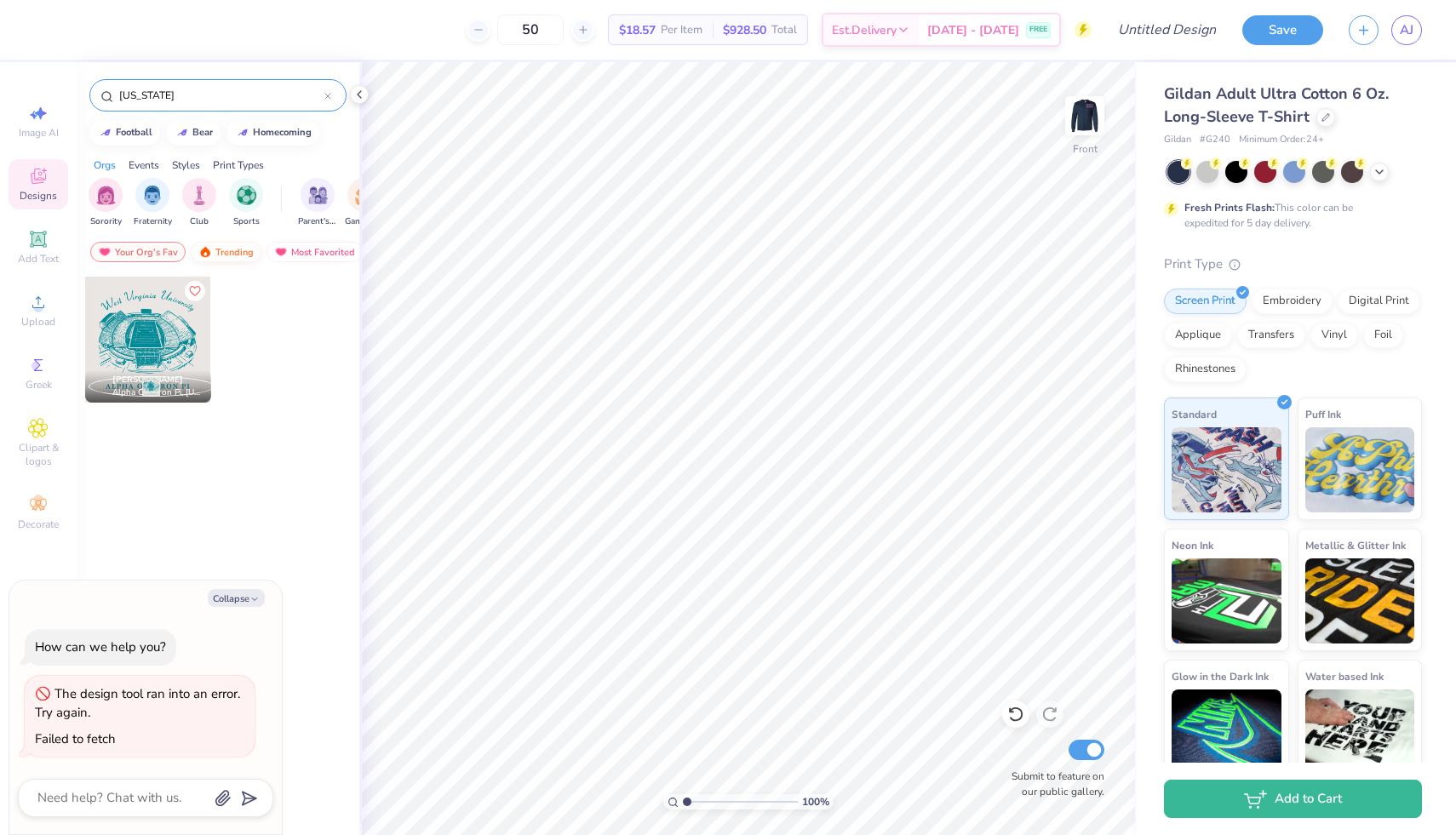
click at [237, 252] on div "Trending" at bounding box center [226, 252] width 70 height 21
click at [303, 248] on div "Most Favorited" at bounding box center [314, 252] width 96 height 21
click at [37, 448] on span "Clipart & logos" at bounding box center [38, 455] width 60 height 28
type textarea "x"
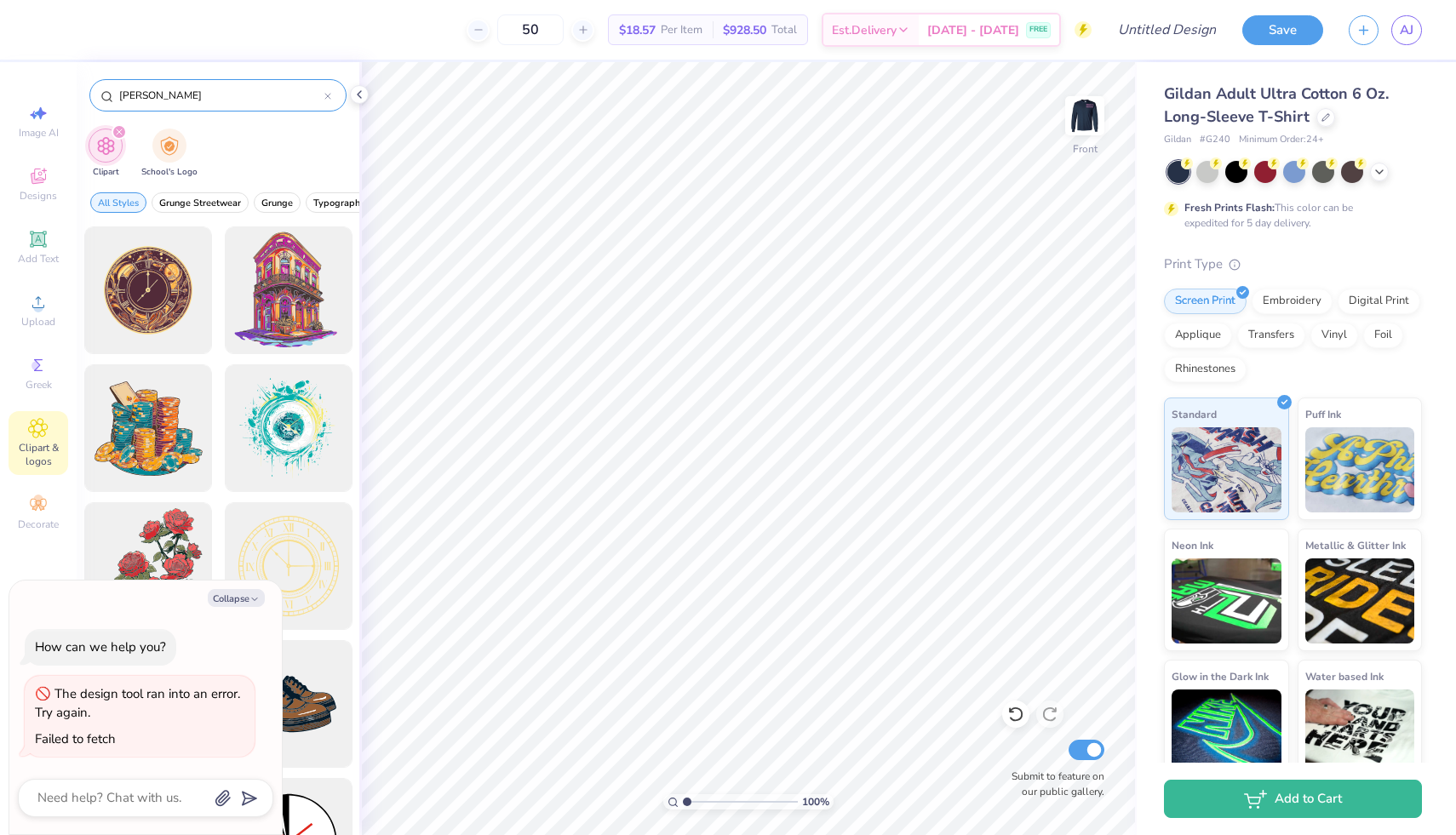
type input "[PERSON_NAME]"
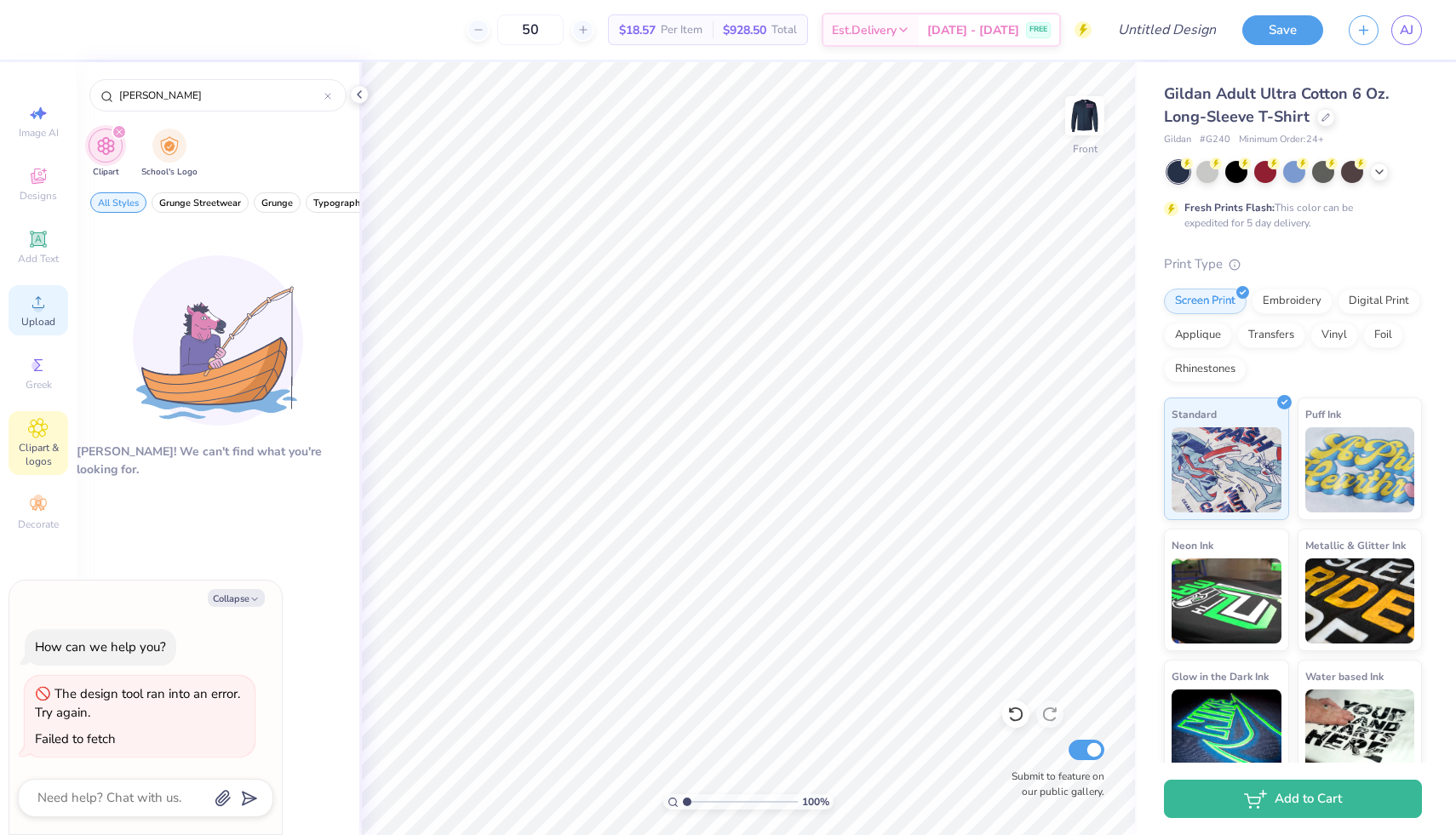
click at [46, 308] on icon at bounding box center [39, 303] width 21 height 21
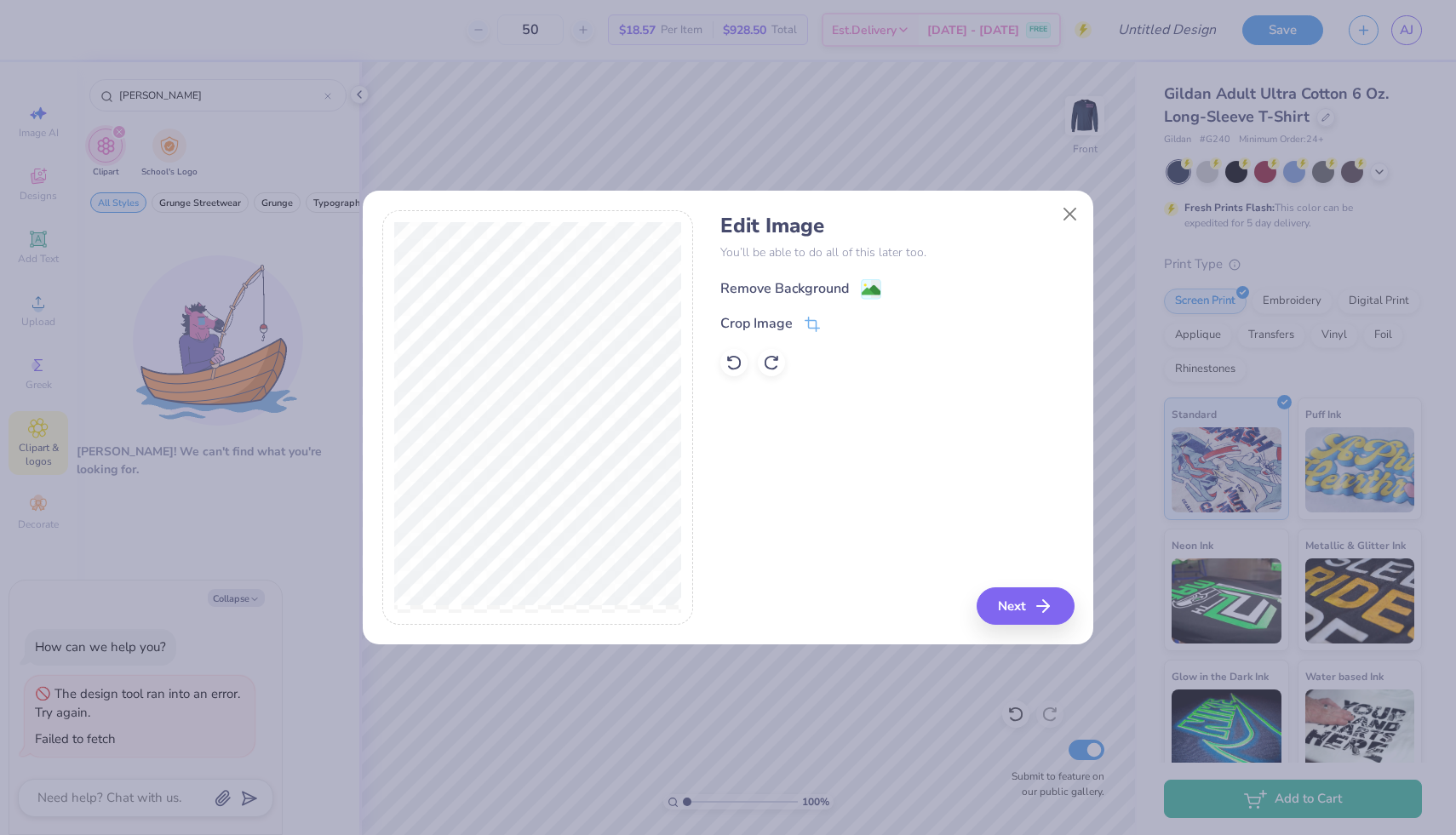
click at [842, 280] on div "Remove Background" at bounding box center [784, 288] width 128 height 21
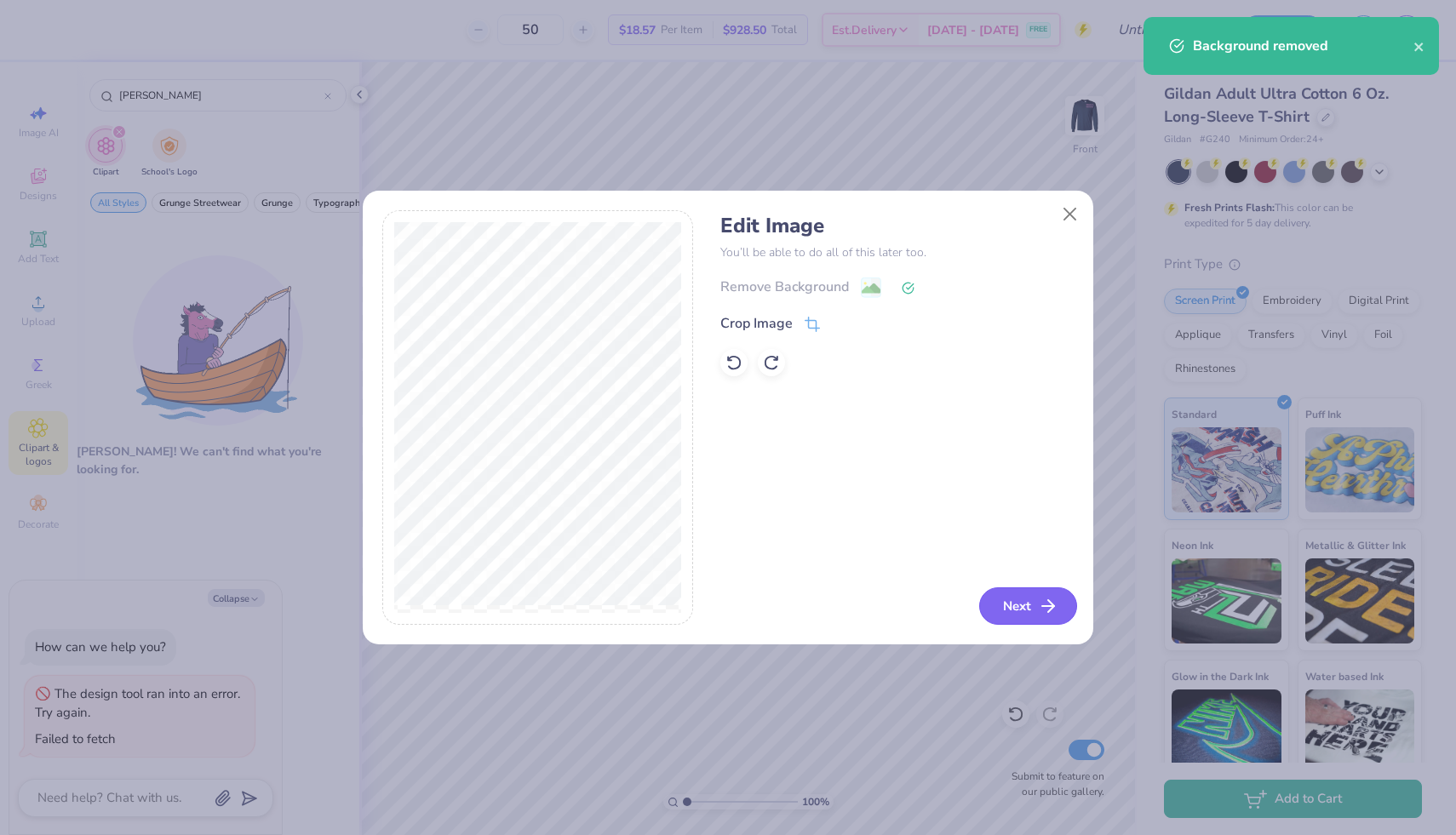
click at [1051, 591] on button "Next" at bounding box center [1028, 605] width 98 height 37
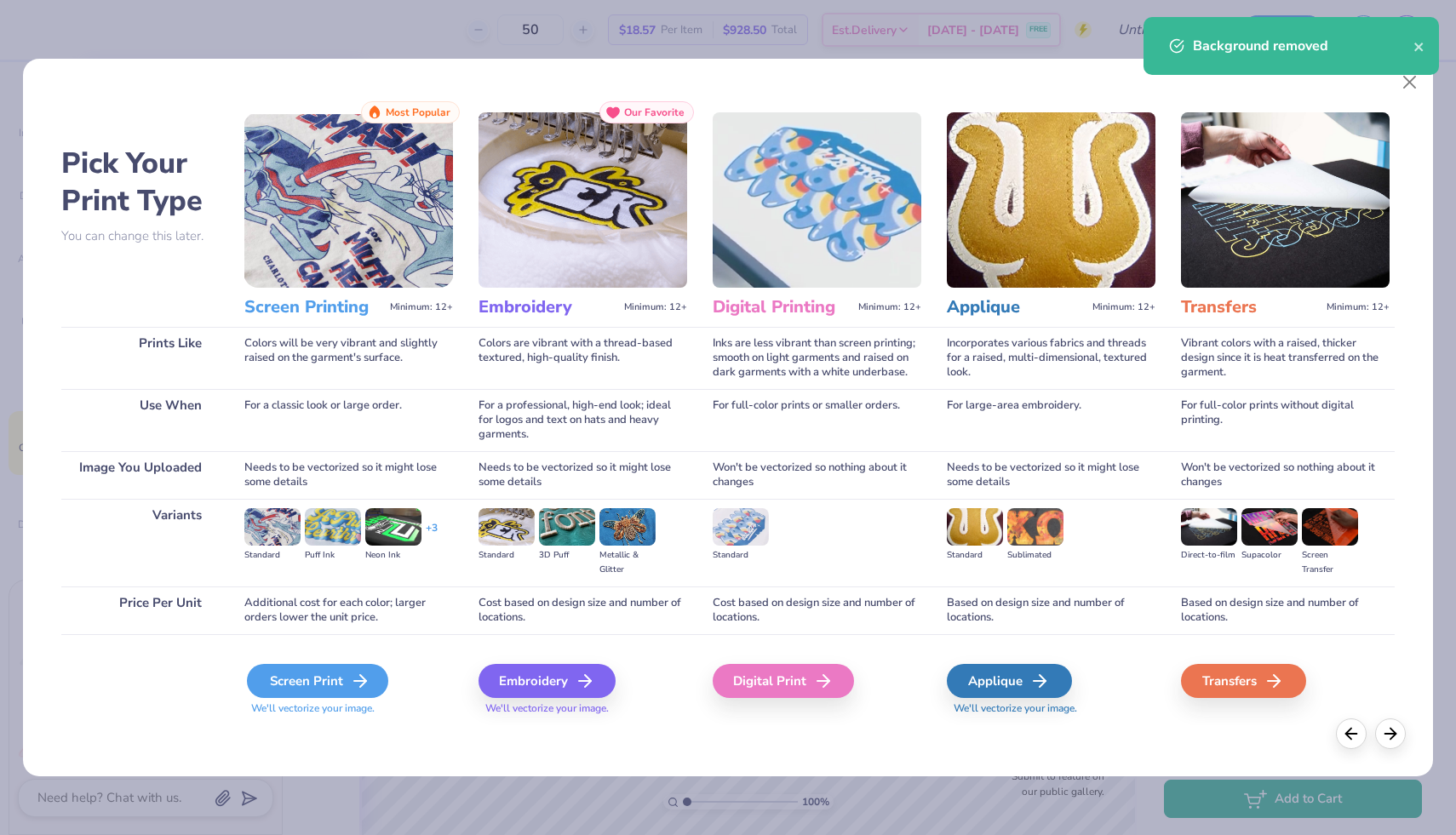
click at [344, 678] on div "Screen Print" at bounding box center [317, 681] width 141 height 34
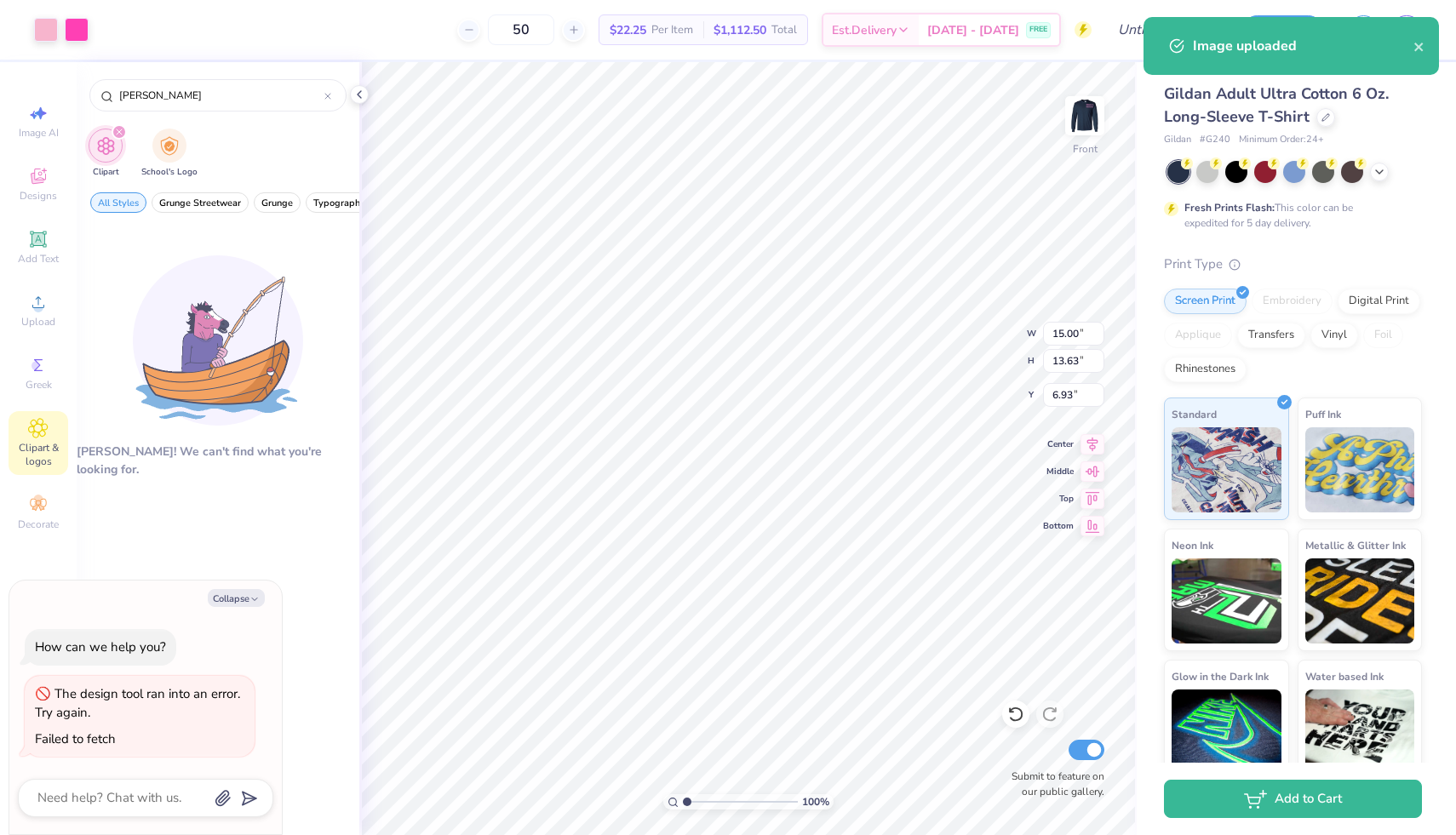
type textarea "x"
type input "3.00"
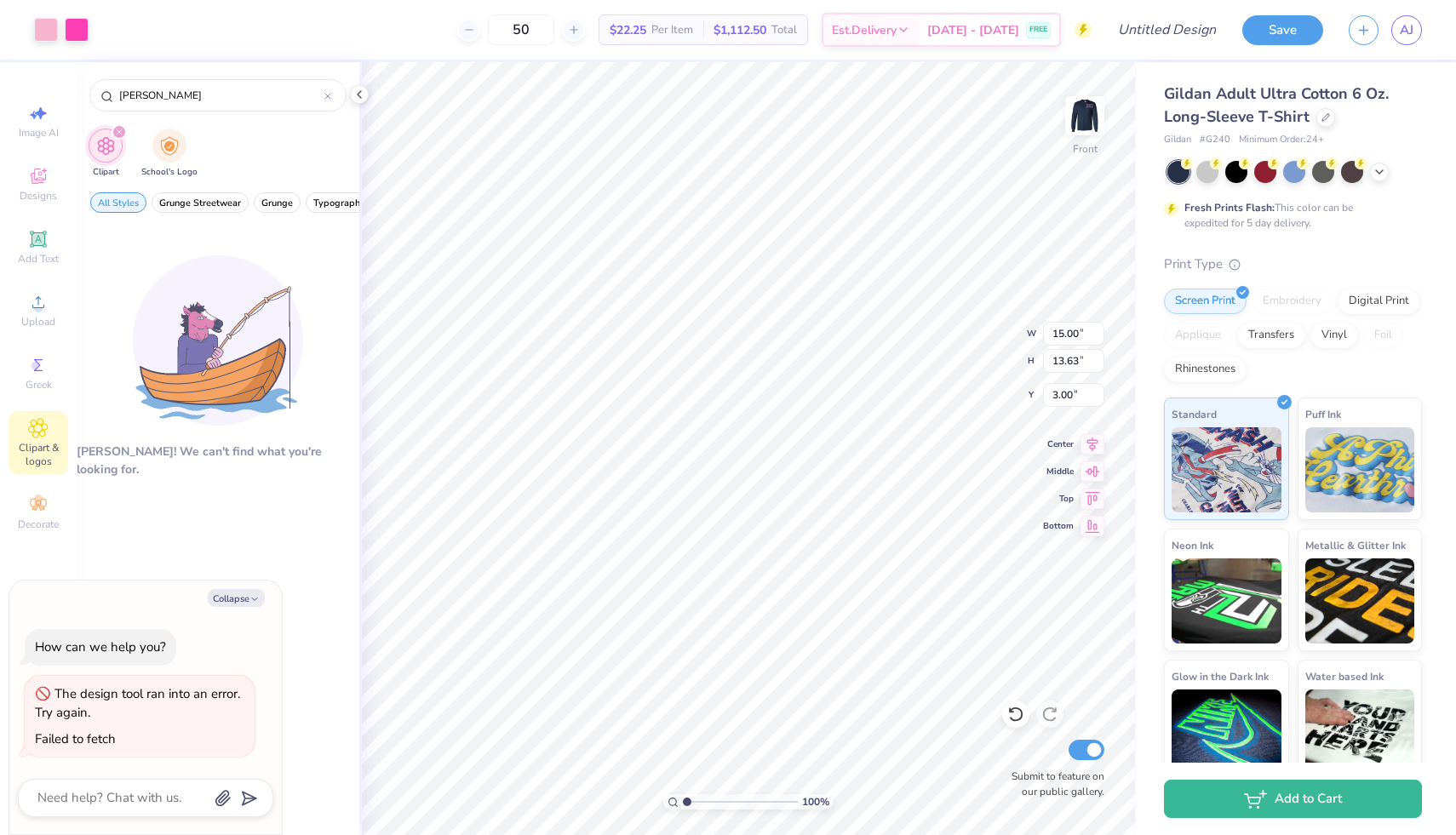
type textarea "x"
type input "11.02"
type input "10.02"
type textarea "x"
type input "11.84"
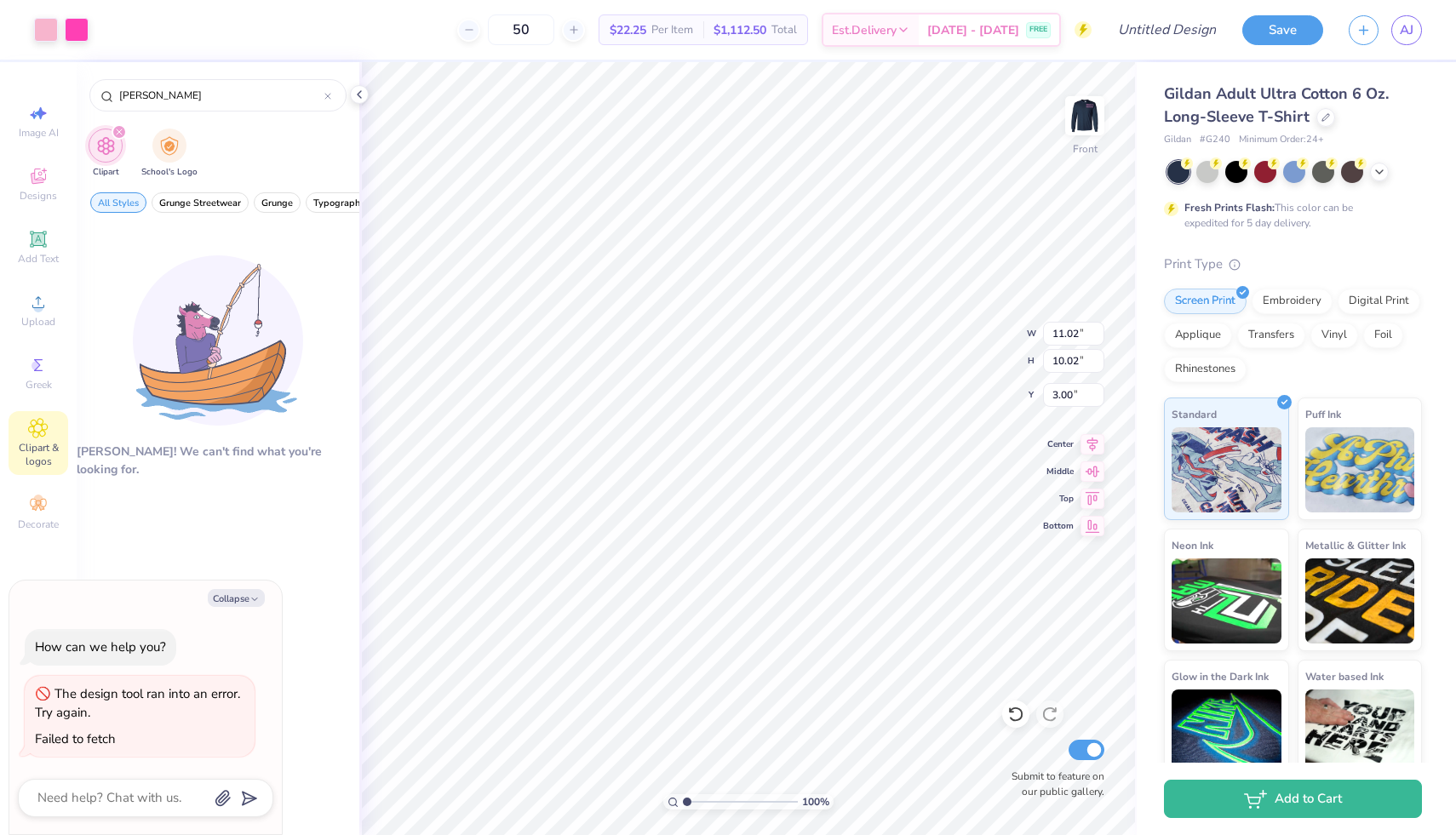
type input "10.76"
type textarea "x"
type input "12.25"
type input "11.13"
click at [1091, 118] on img at bounding box center [1085, 116] width 68 height 68
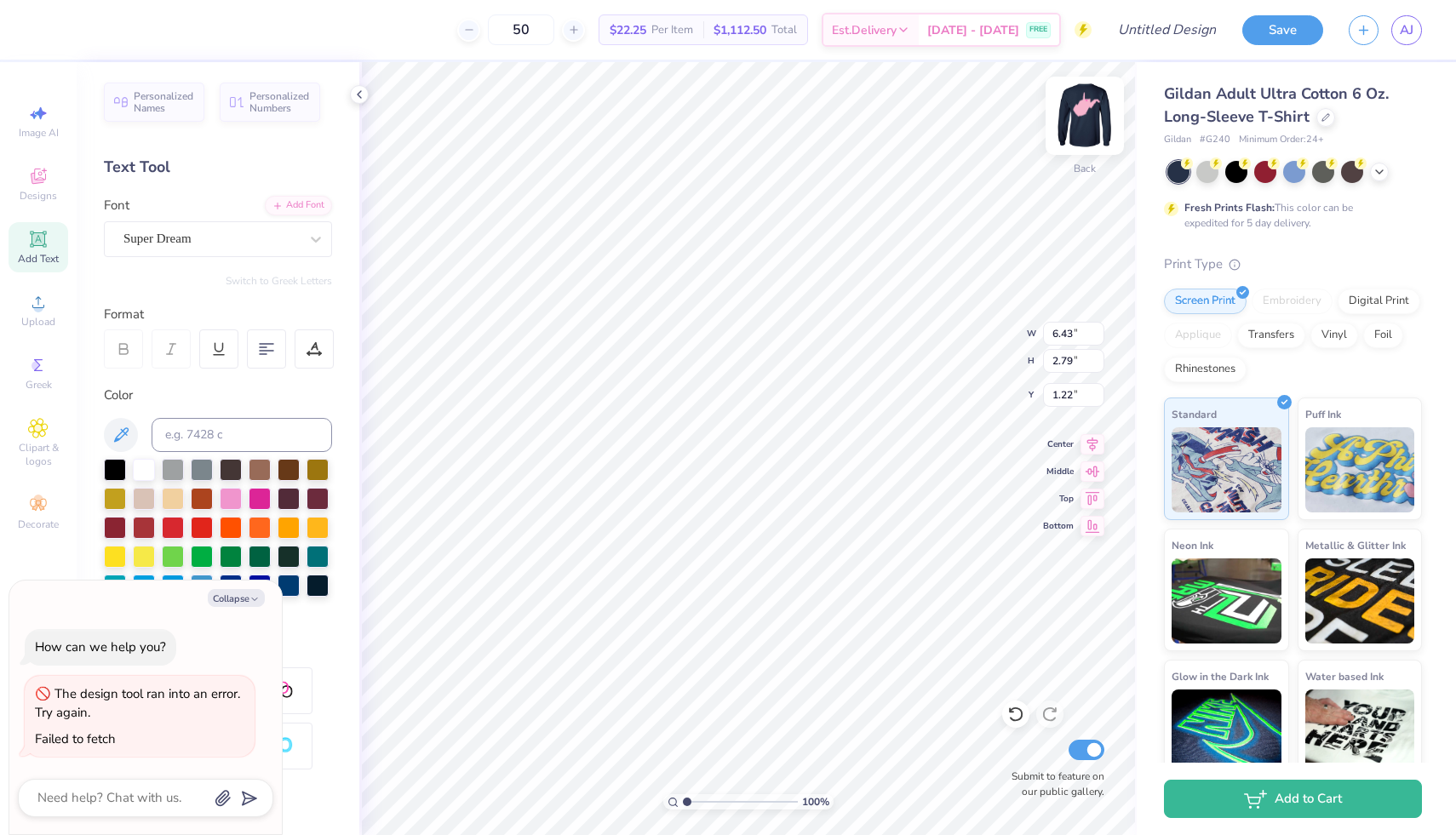
type textarea "x"
type input "1.84"
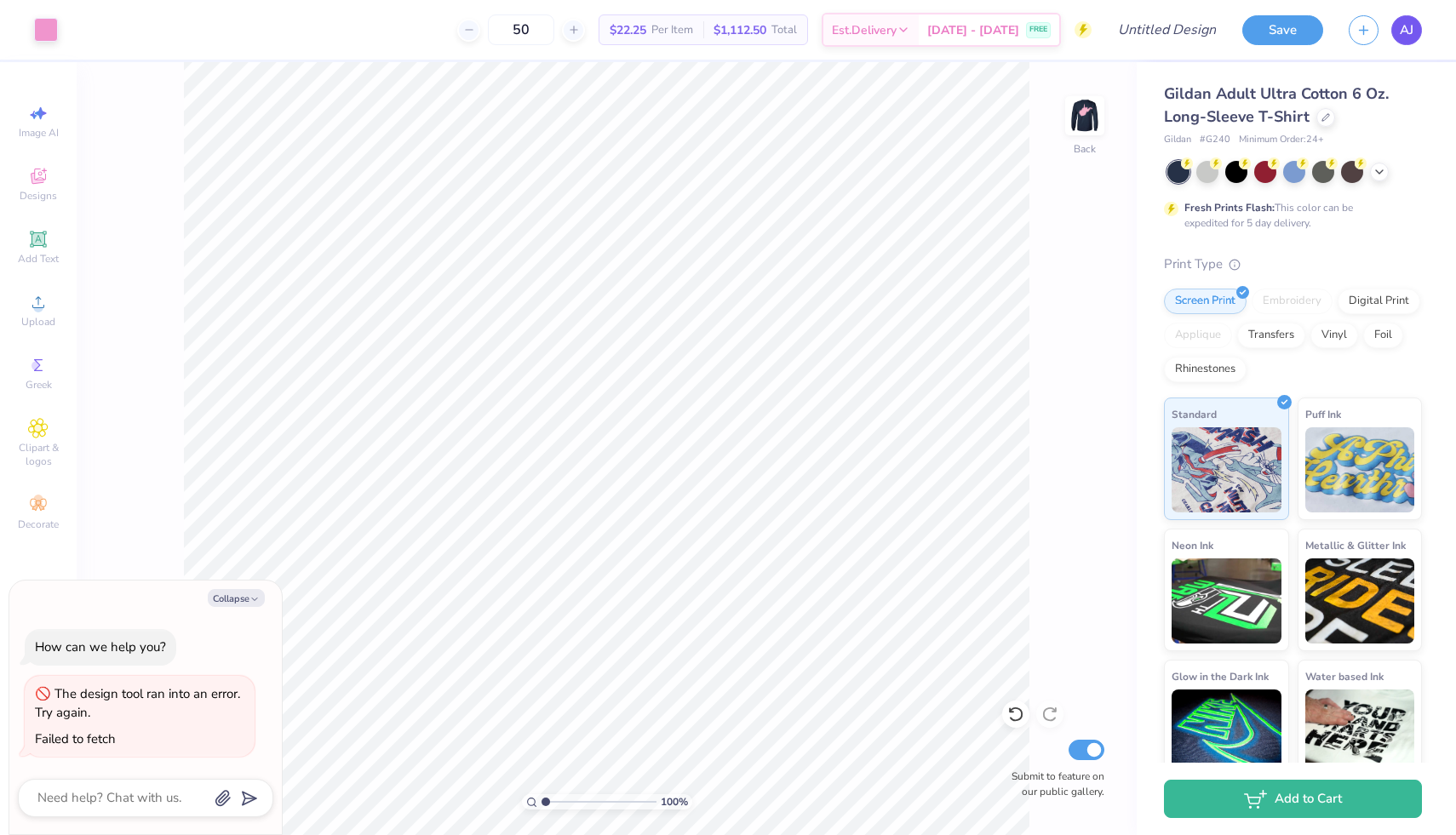
click at [1407, 33] on span "AJ" at bounding box center [1407, 30] width 13 height 20
type textarea "x"
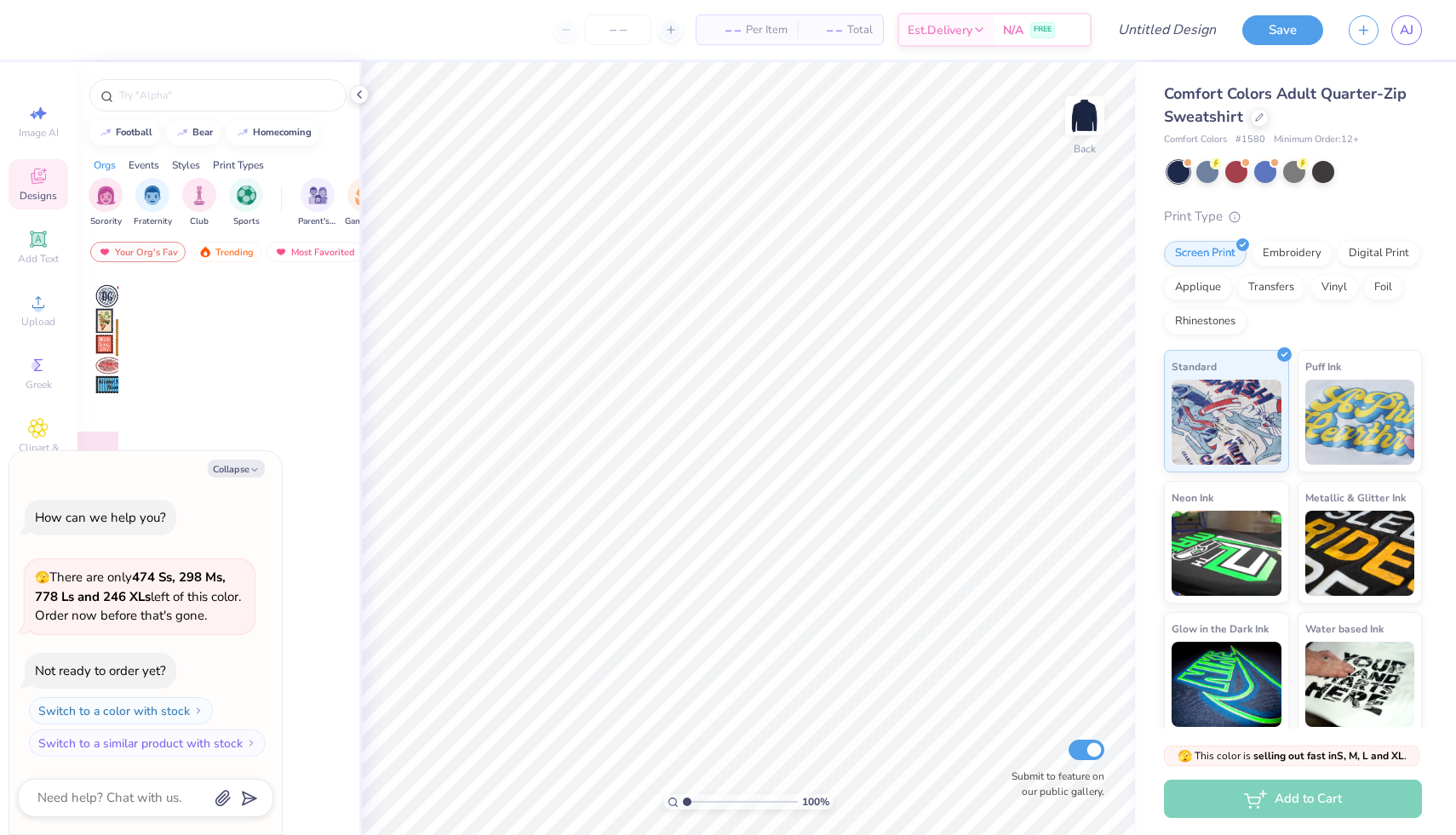
type textarea "x"
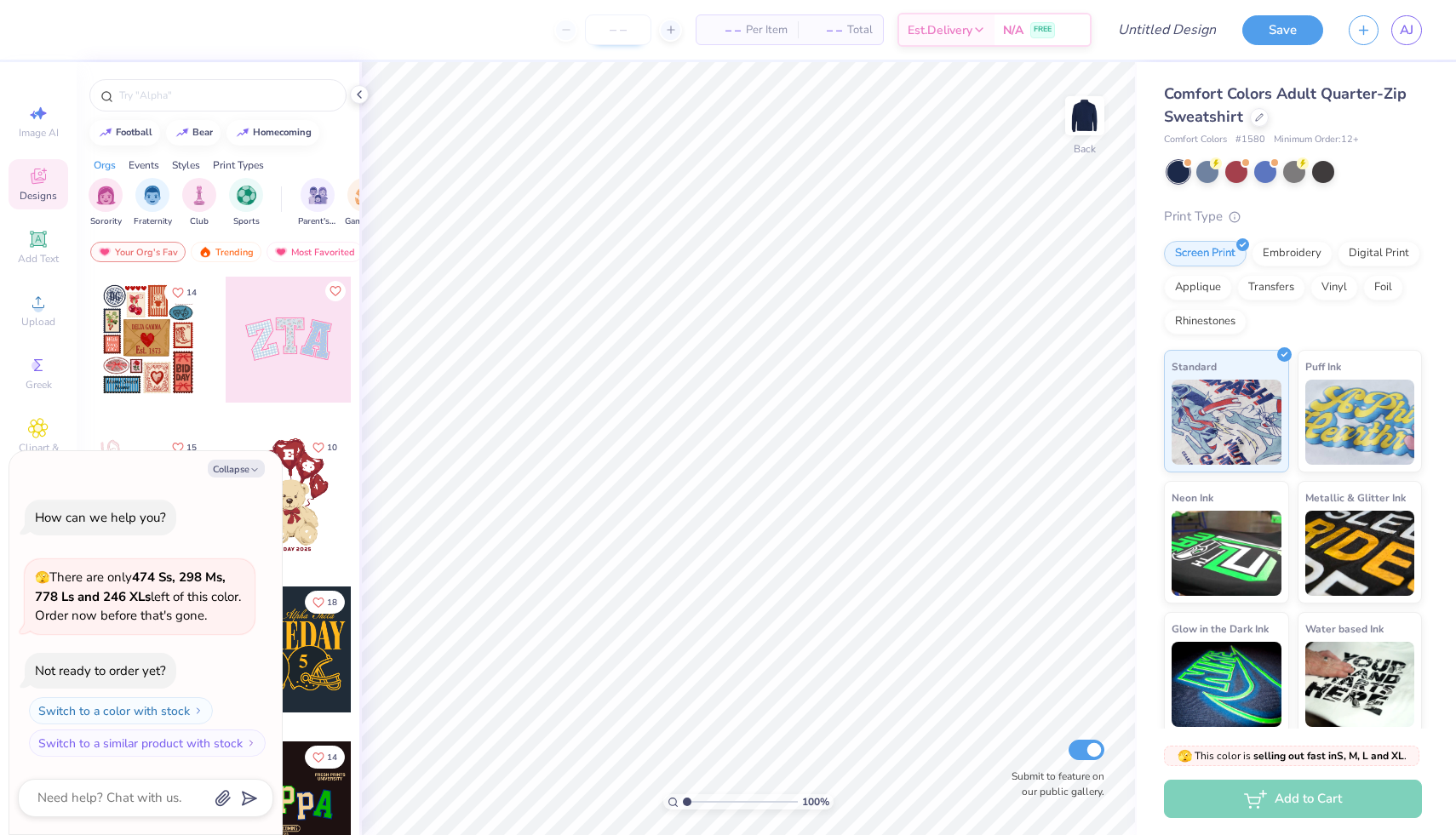
click at [609, 23] on input "number" at bounding box center [618, 29] width 66 height 30
type input "50"
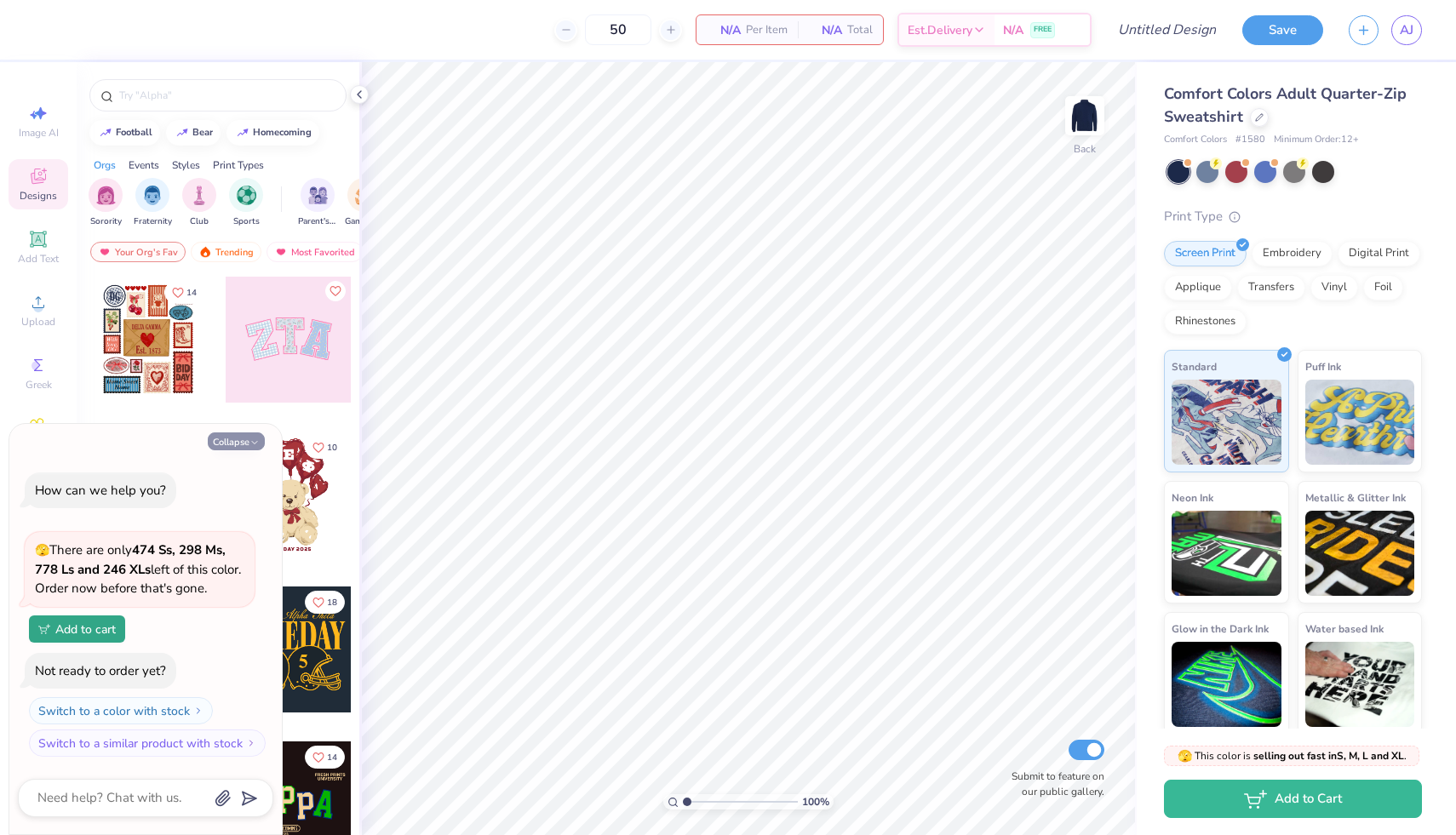
click at [246, 440] on button "Collapse" at bounding box center [236, 441] width 57 height 18
type textarea "x"
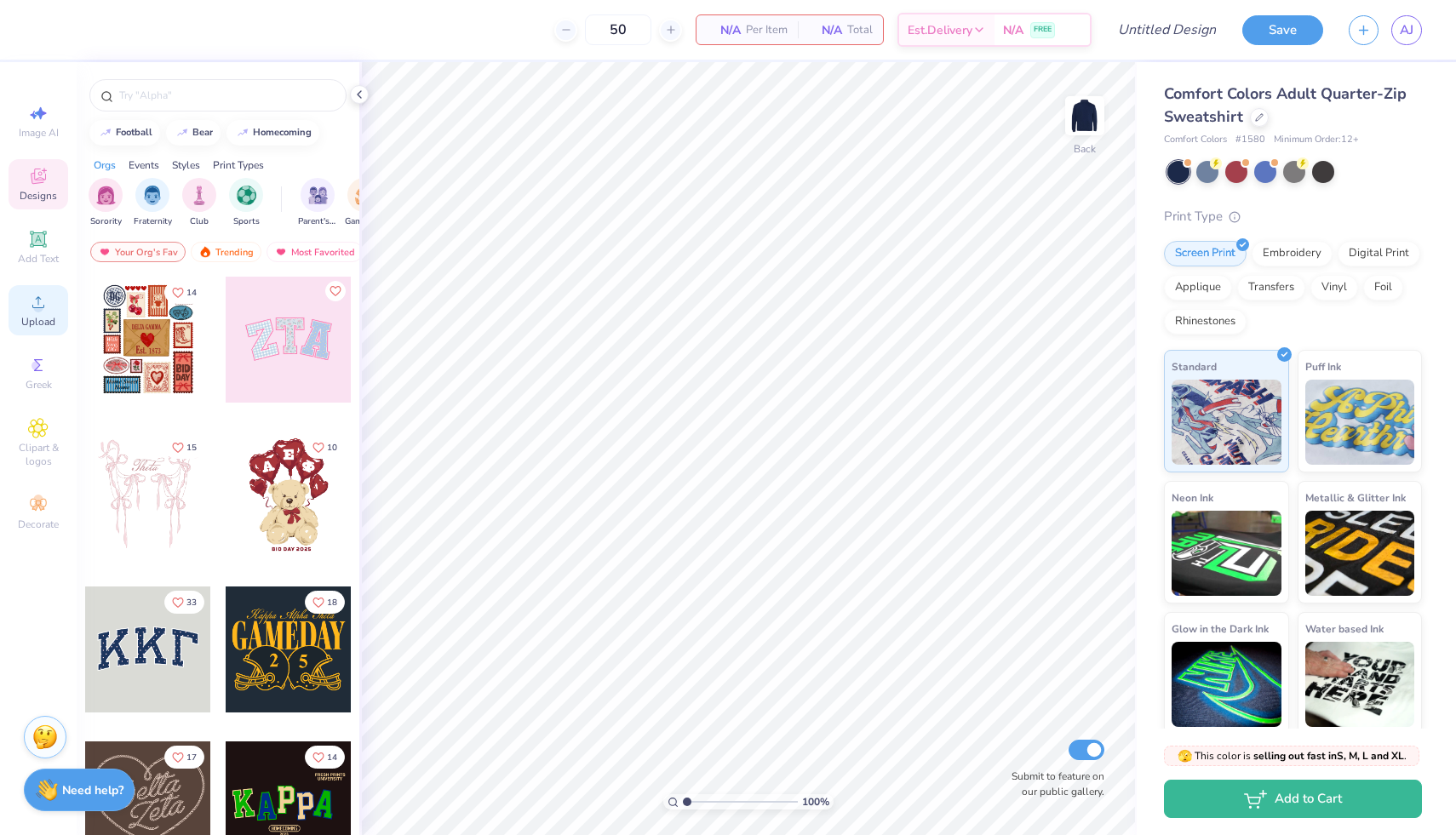
click at [45, 300] on icon at bounding box center [39, 303] width 21 height 21
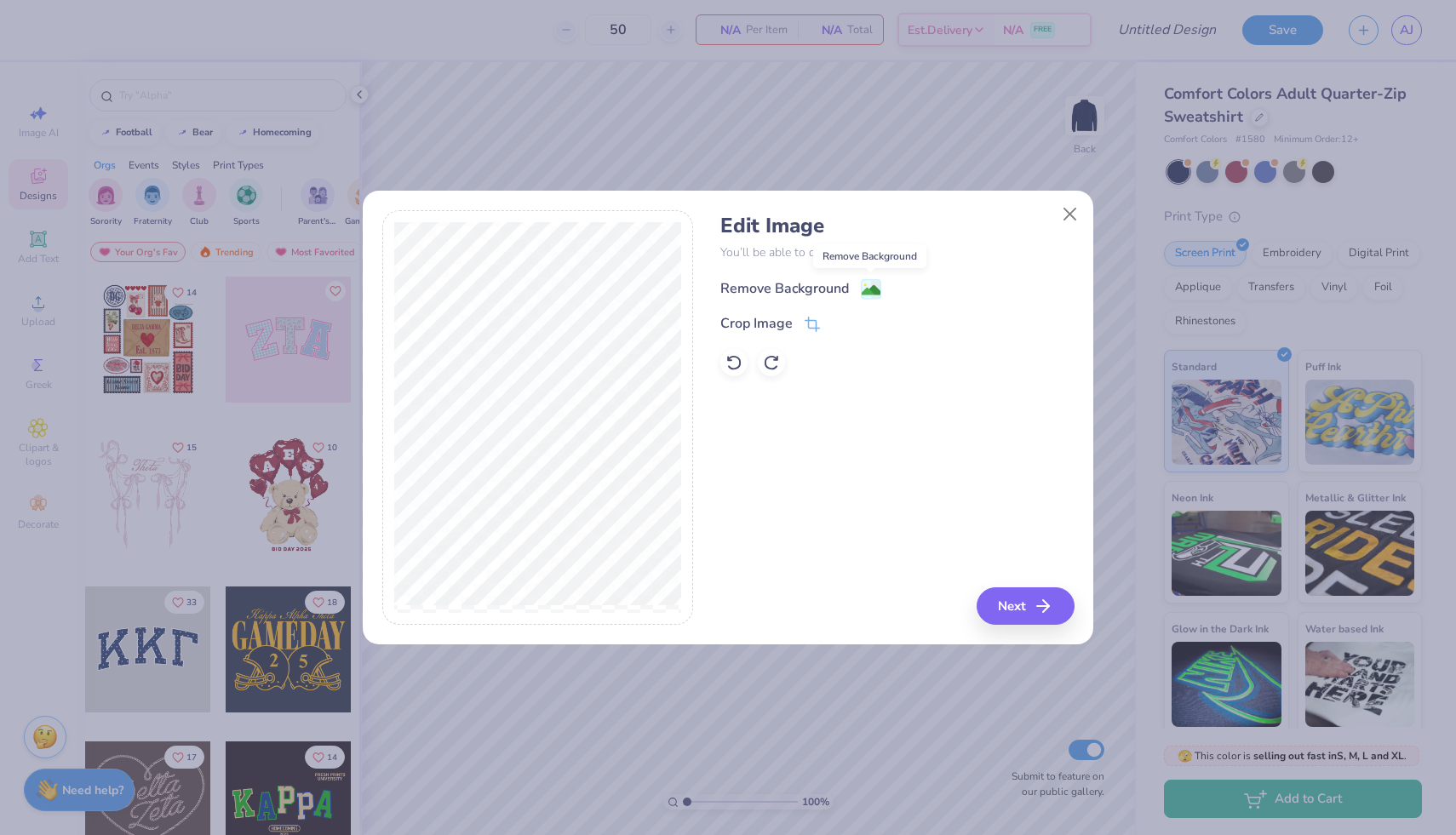
click at [866, 288] on image at bounding box center [871, 290] width 19 height 19
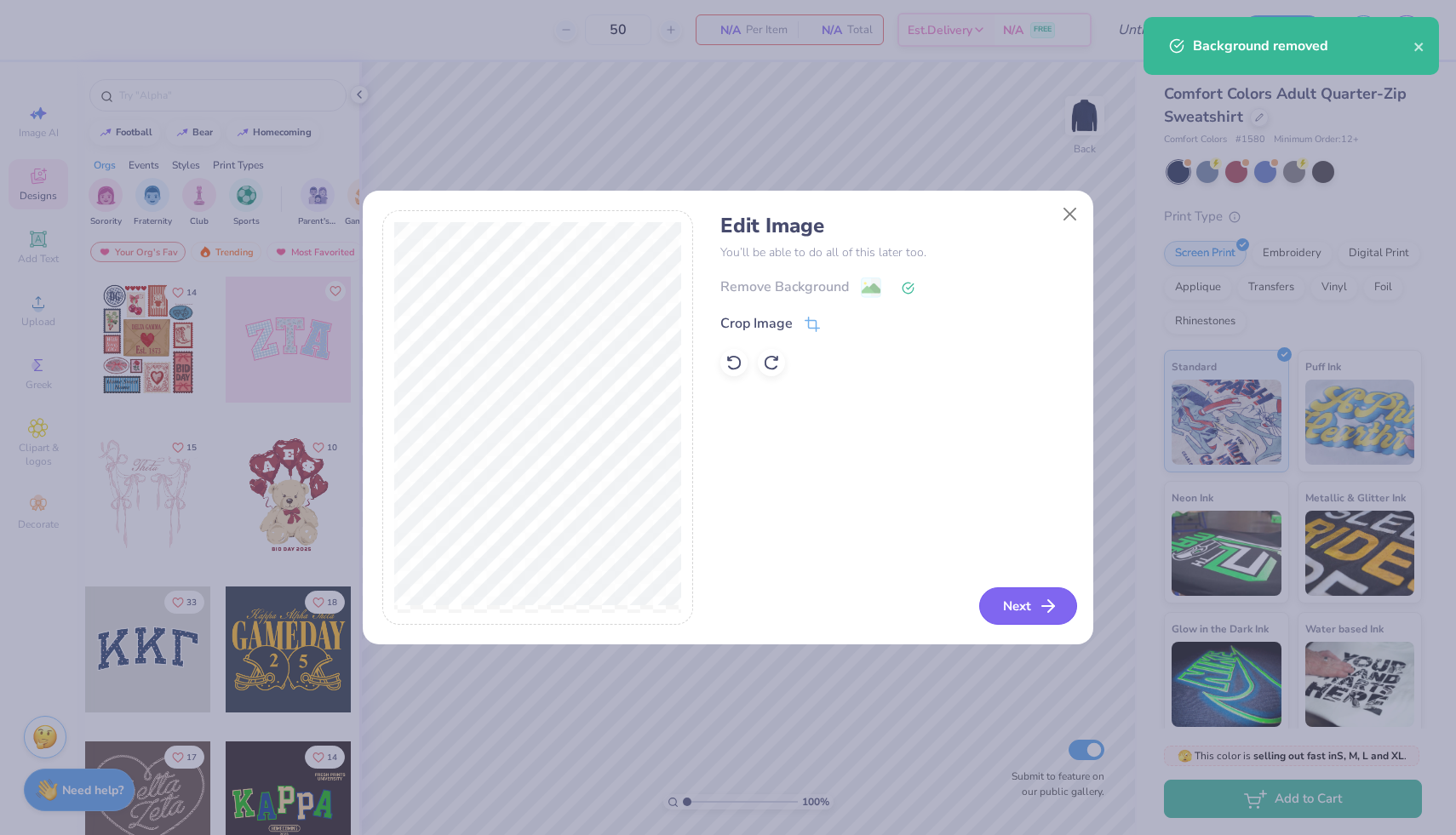
click at [1042, 606] on line "button" at bounding box center [1048, 606] width 12 height 0
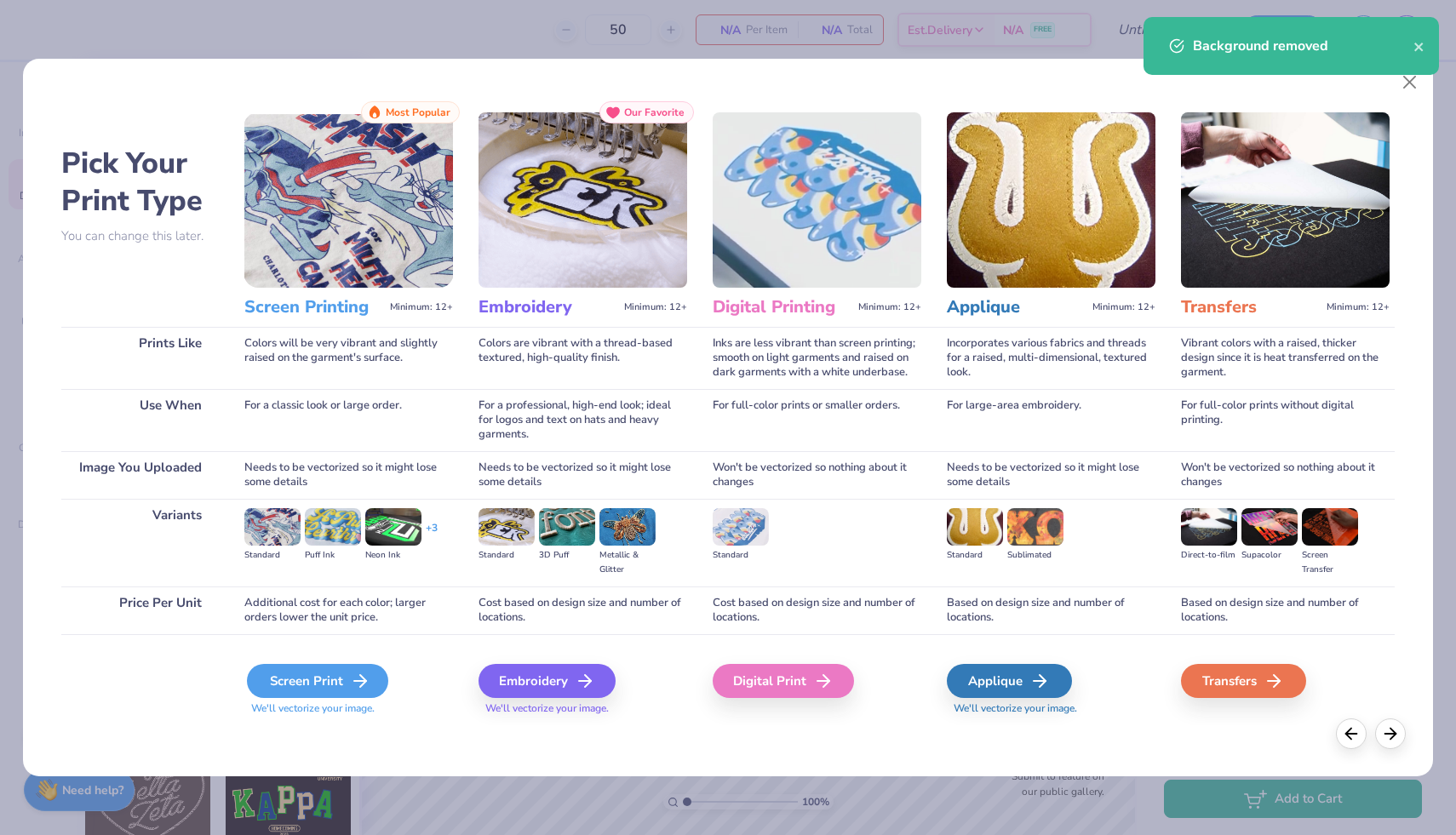
click at [346, 680] on div "Screen Print" at bounding box center [317, 681] width 141 height 34
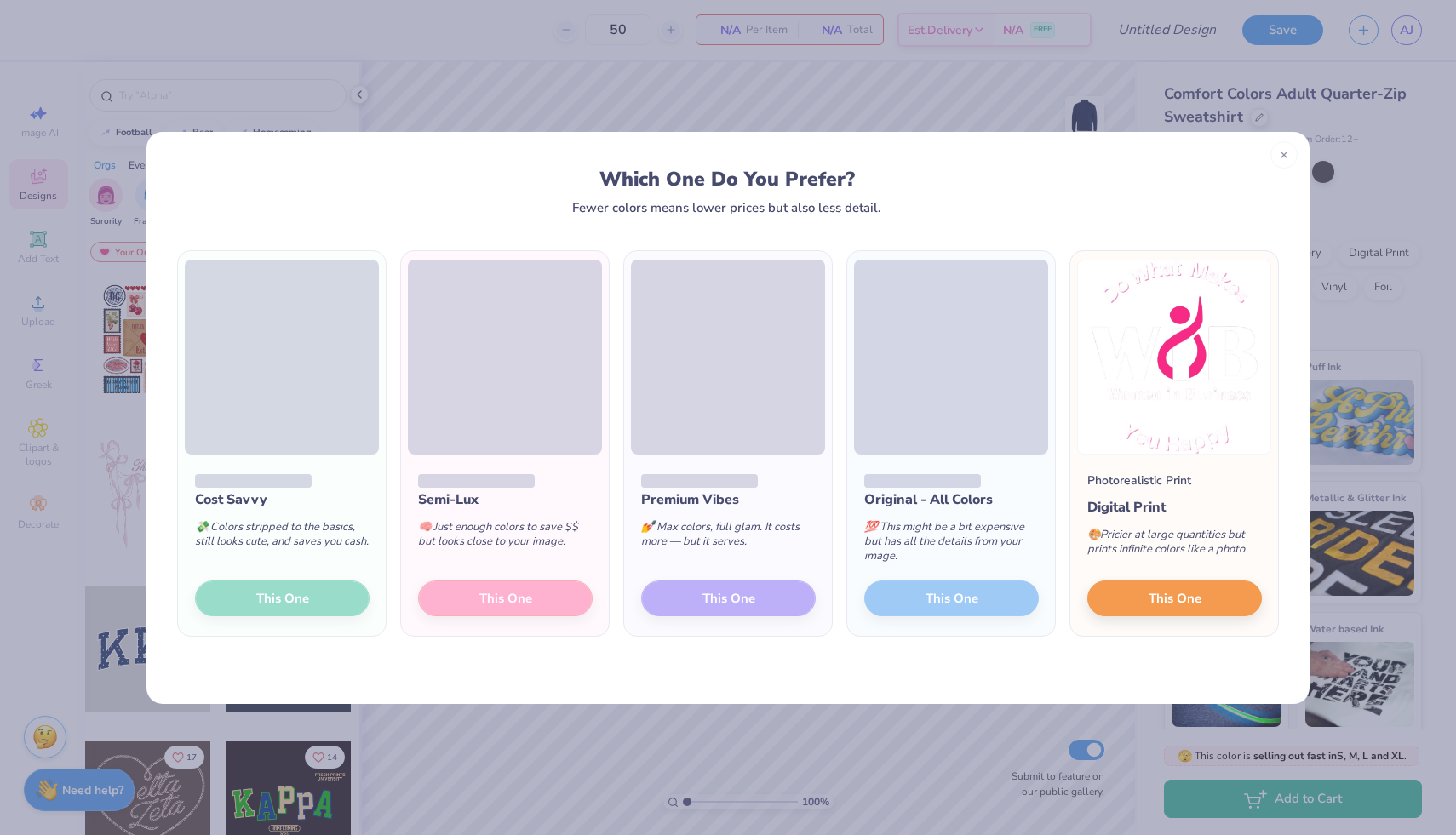
click at [306, 603] on div "Cost Savvy 💸 Colors stripped to the basics, still looks cute, and saves you cas…" at bounding box center [282, 546] width 208 height 182
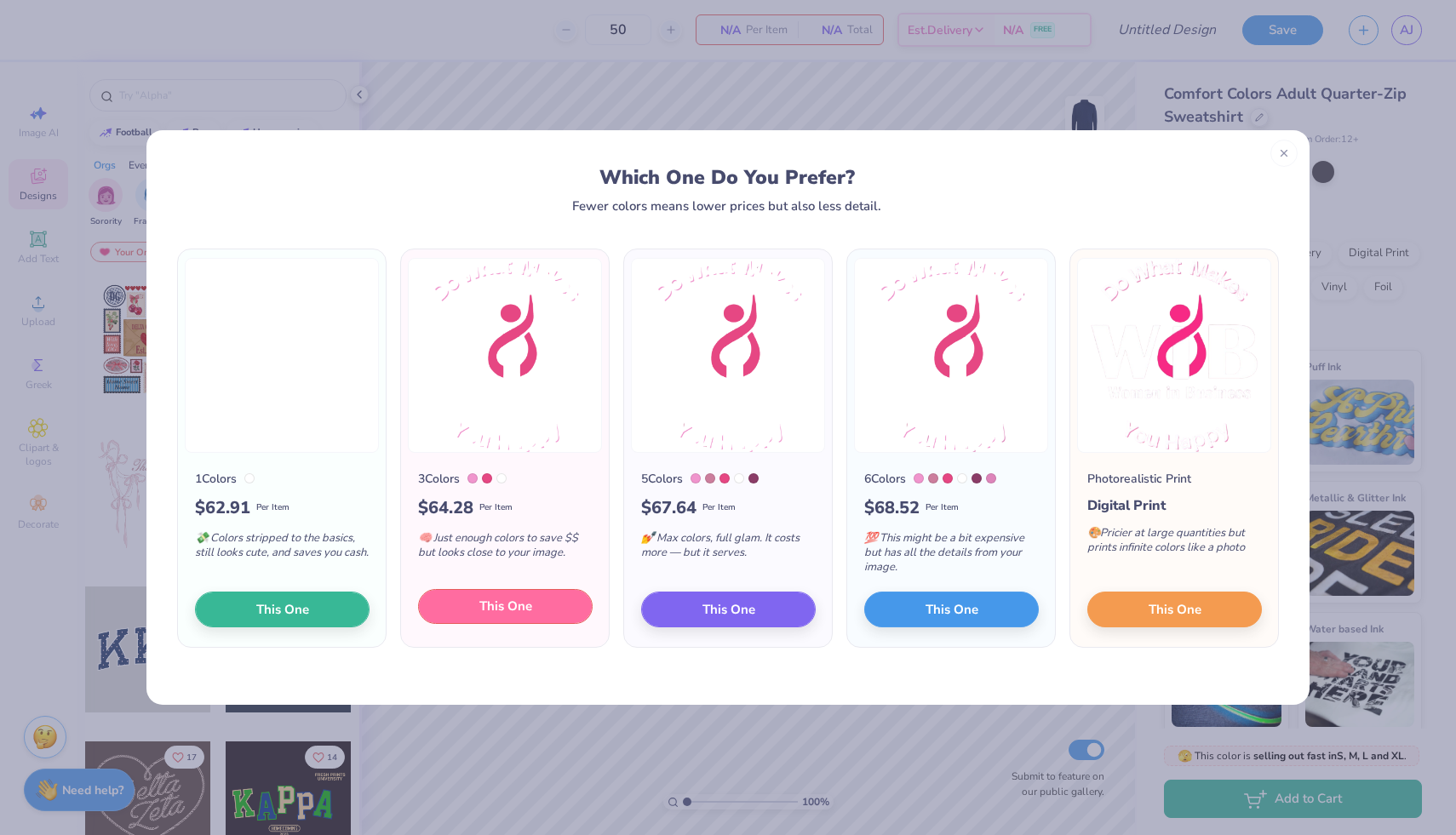
click at [547, 599] on button "This One" at bounding box center [506, 607] width 175 height 36
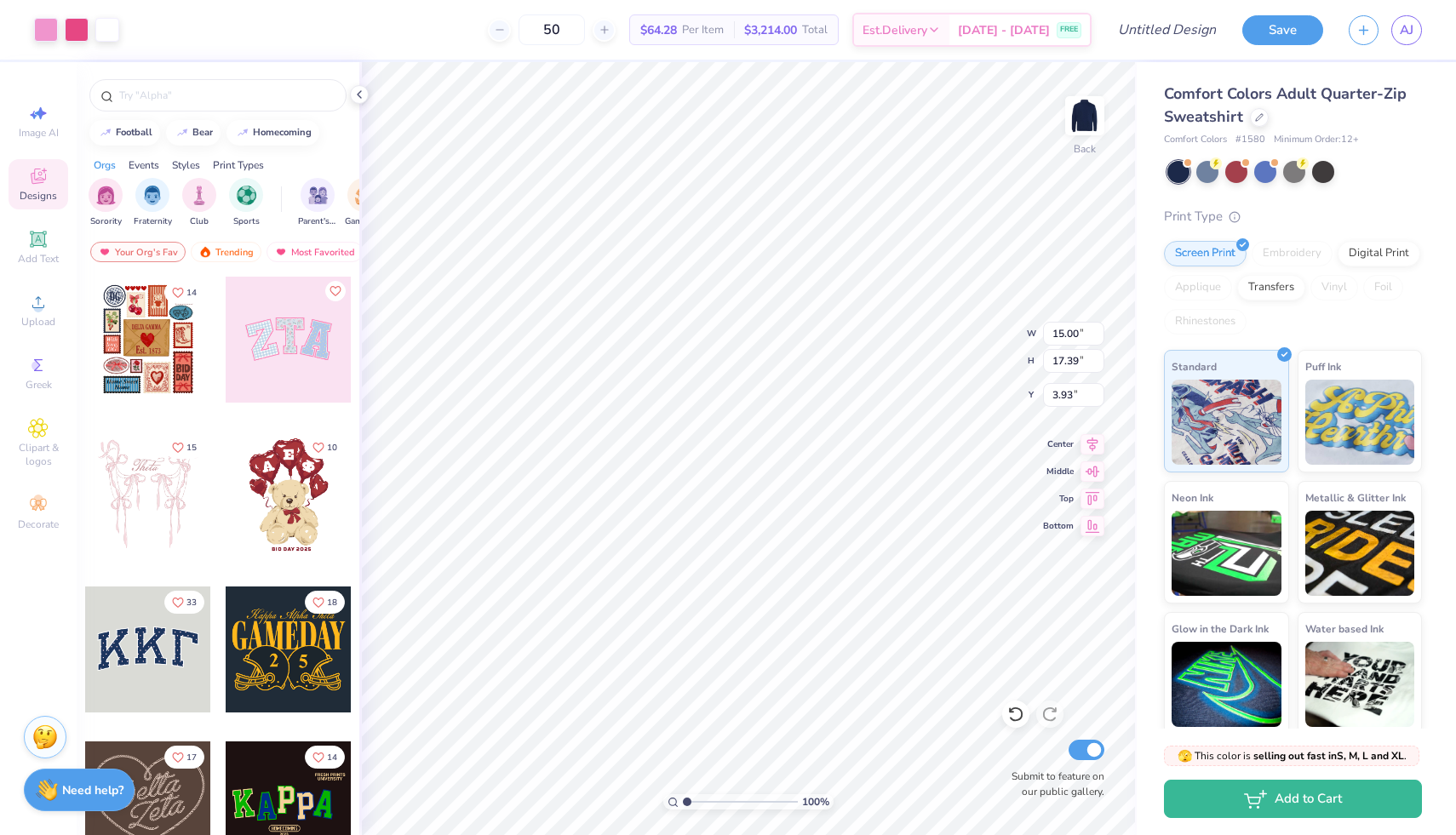
type input "6.17"
type input "7.16"
type input "0.74"
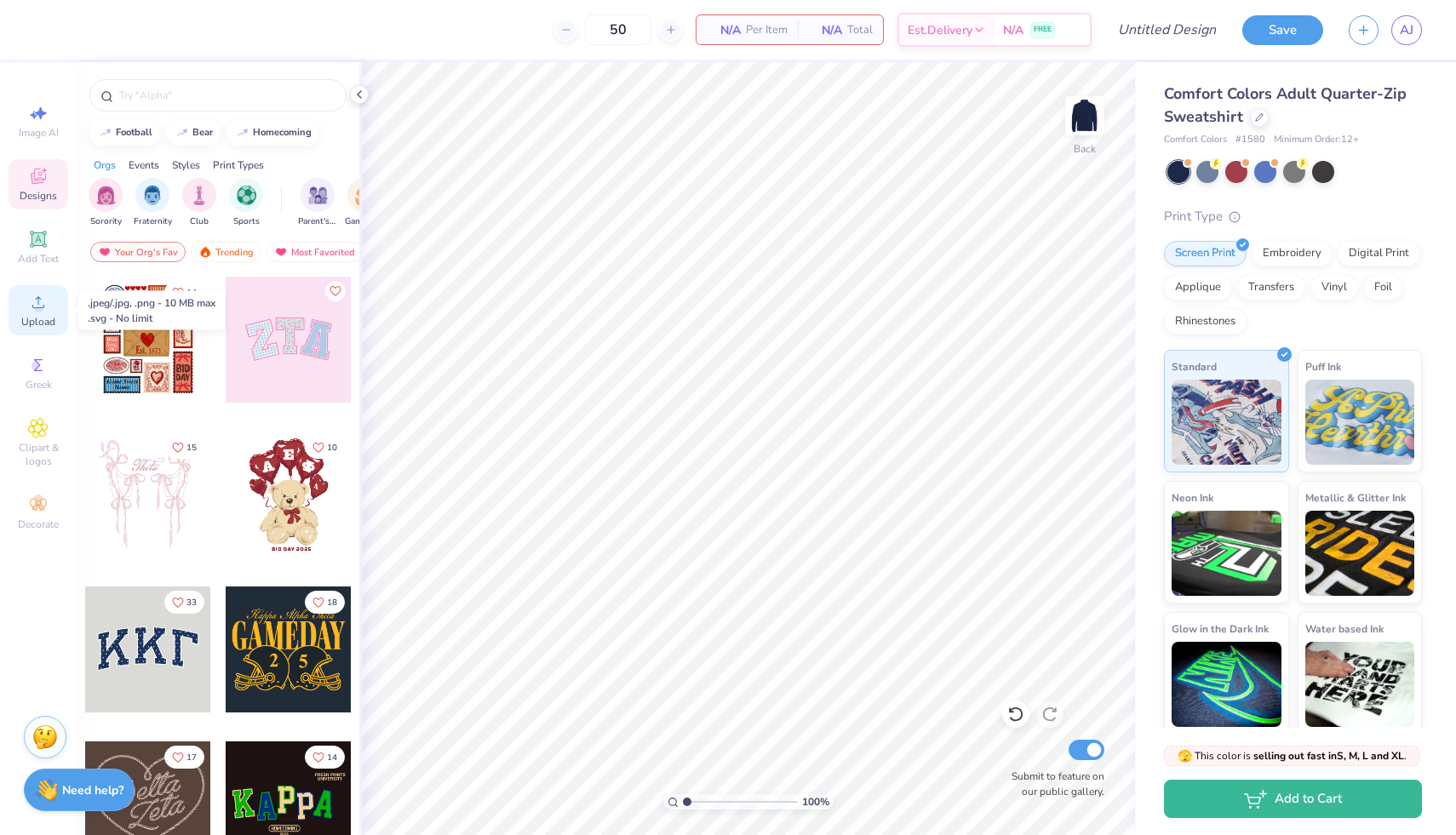
click at [32, 307] on icon at bounding box center [39, 303] width 21 height 21
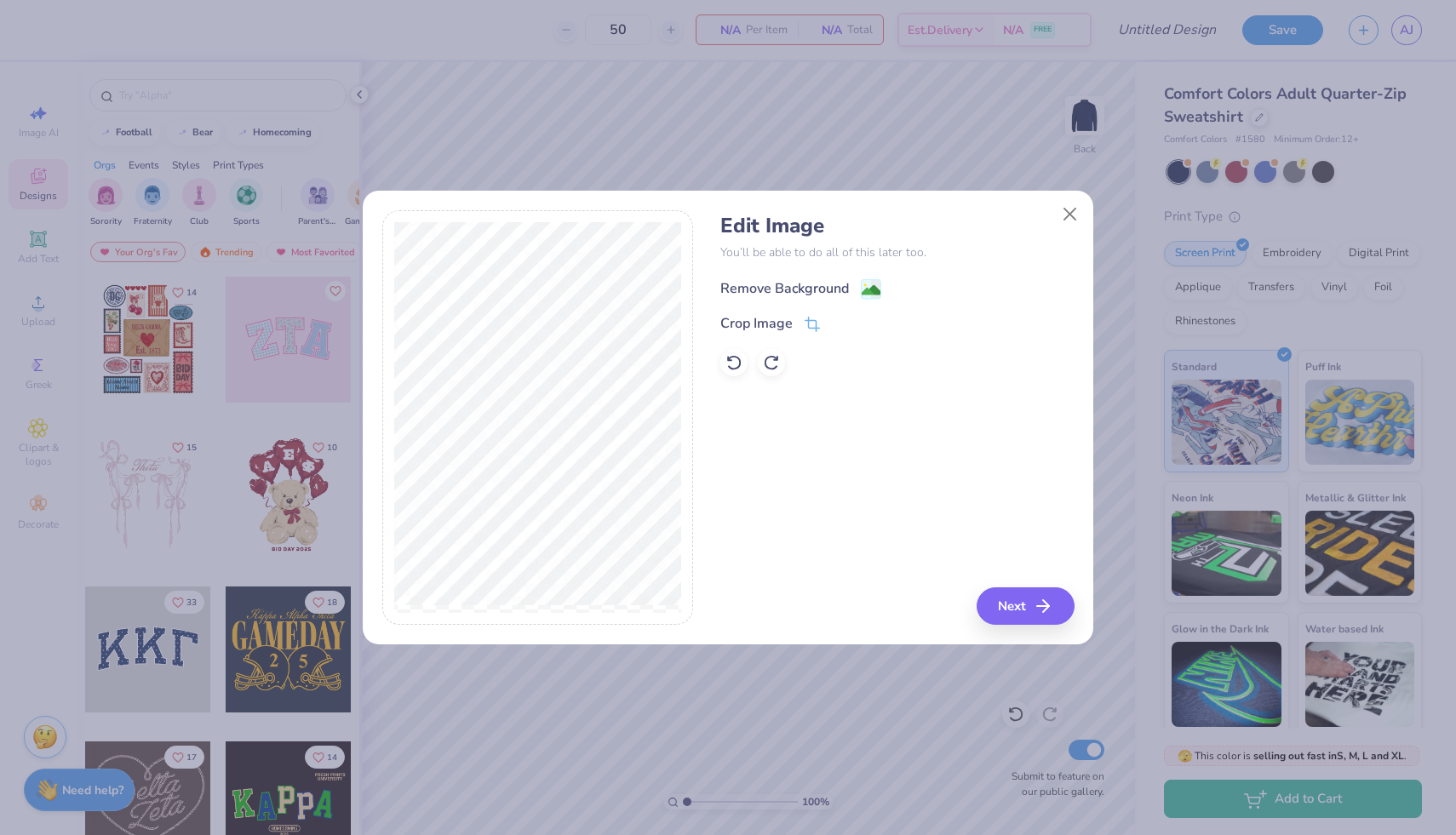
click at [793, 288] on div "Remove Background" at bounding box center [784, 288] width 128 height 21
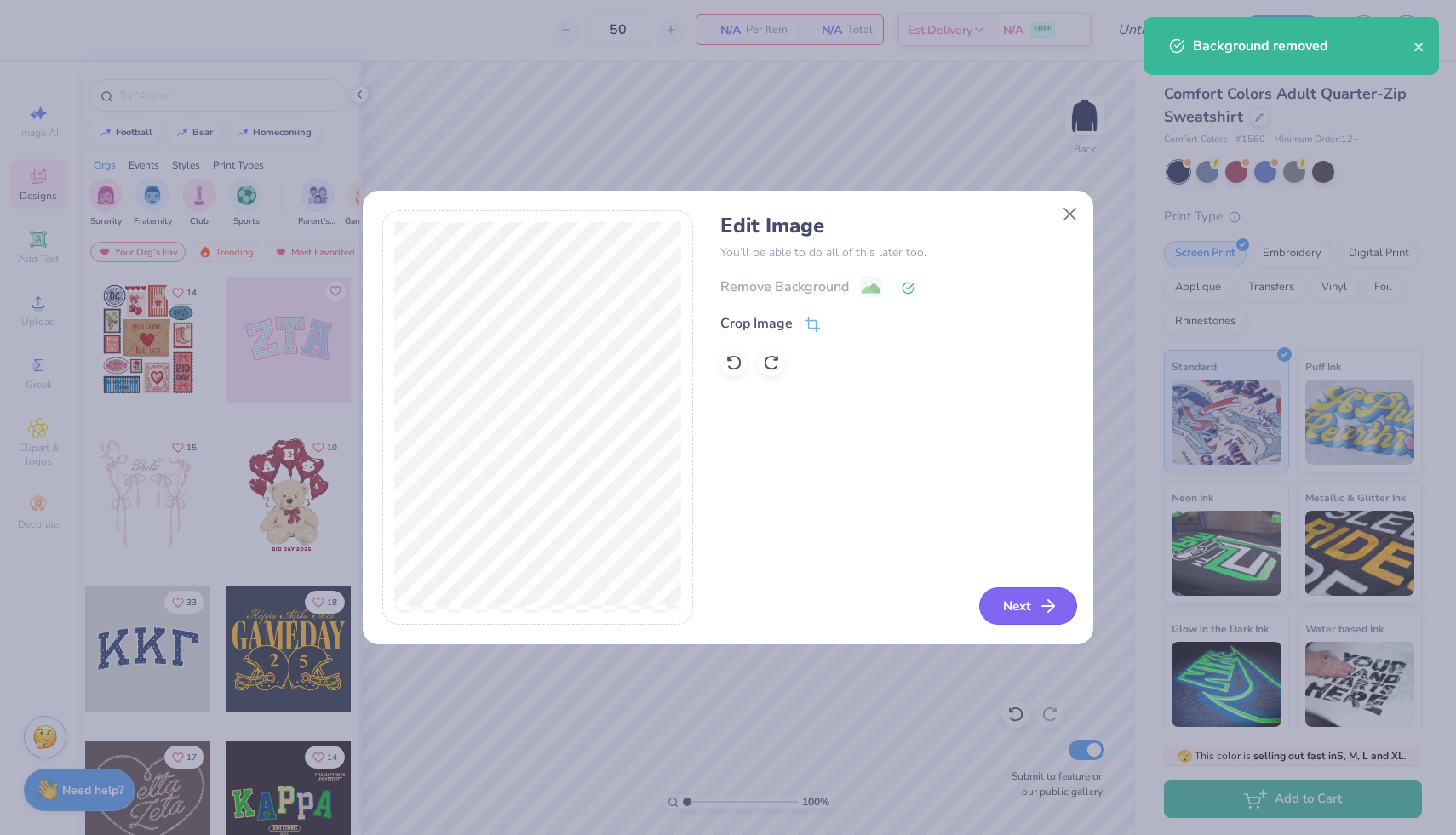
click at [1041, 592] on button "Next" at bounding box center [1028, 605] width 98 height 37
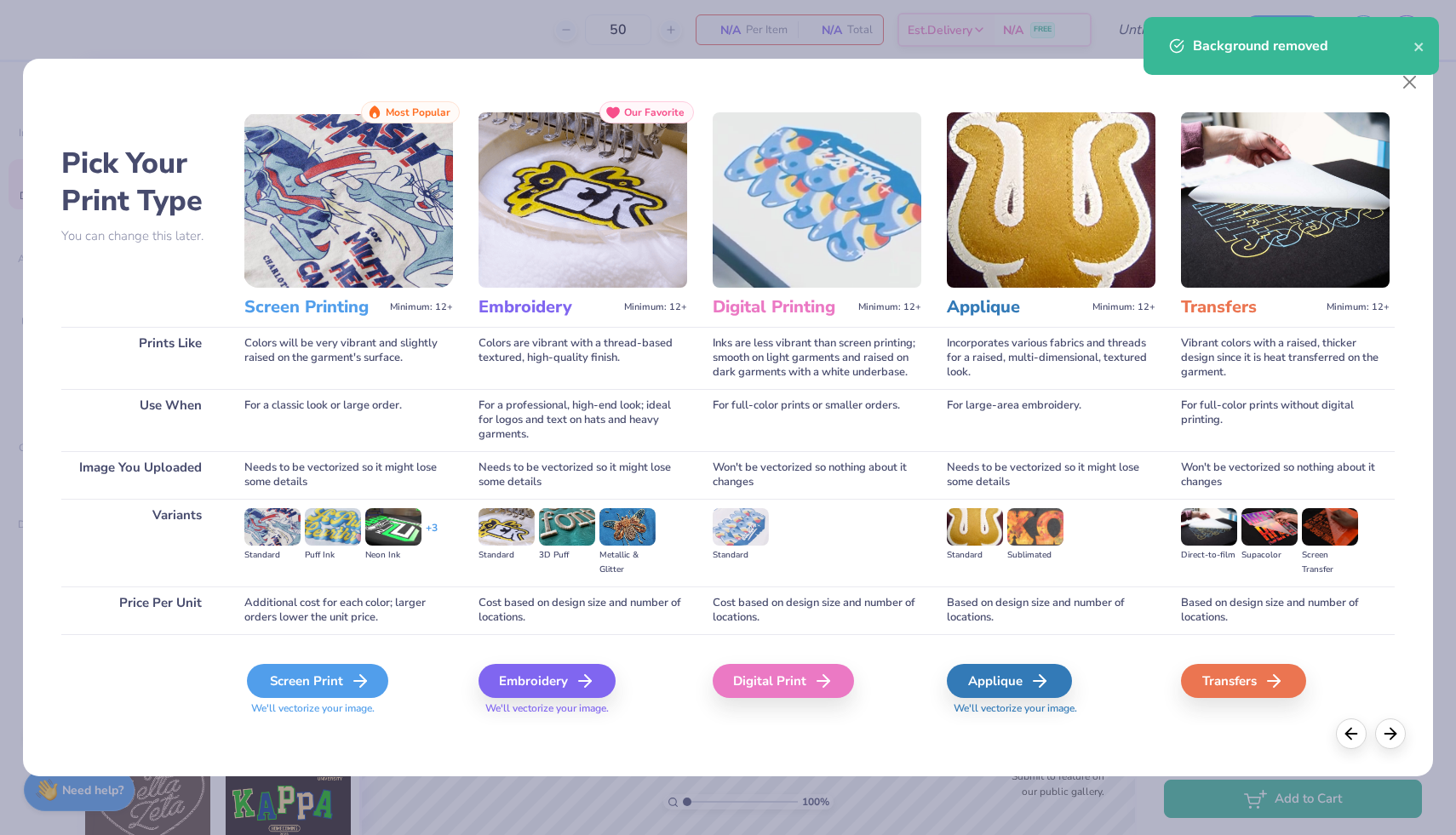
click at [319, 684] on div "Screen Print" at bounding box center [317, 681] width 141 height 34
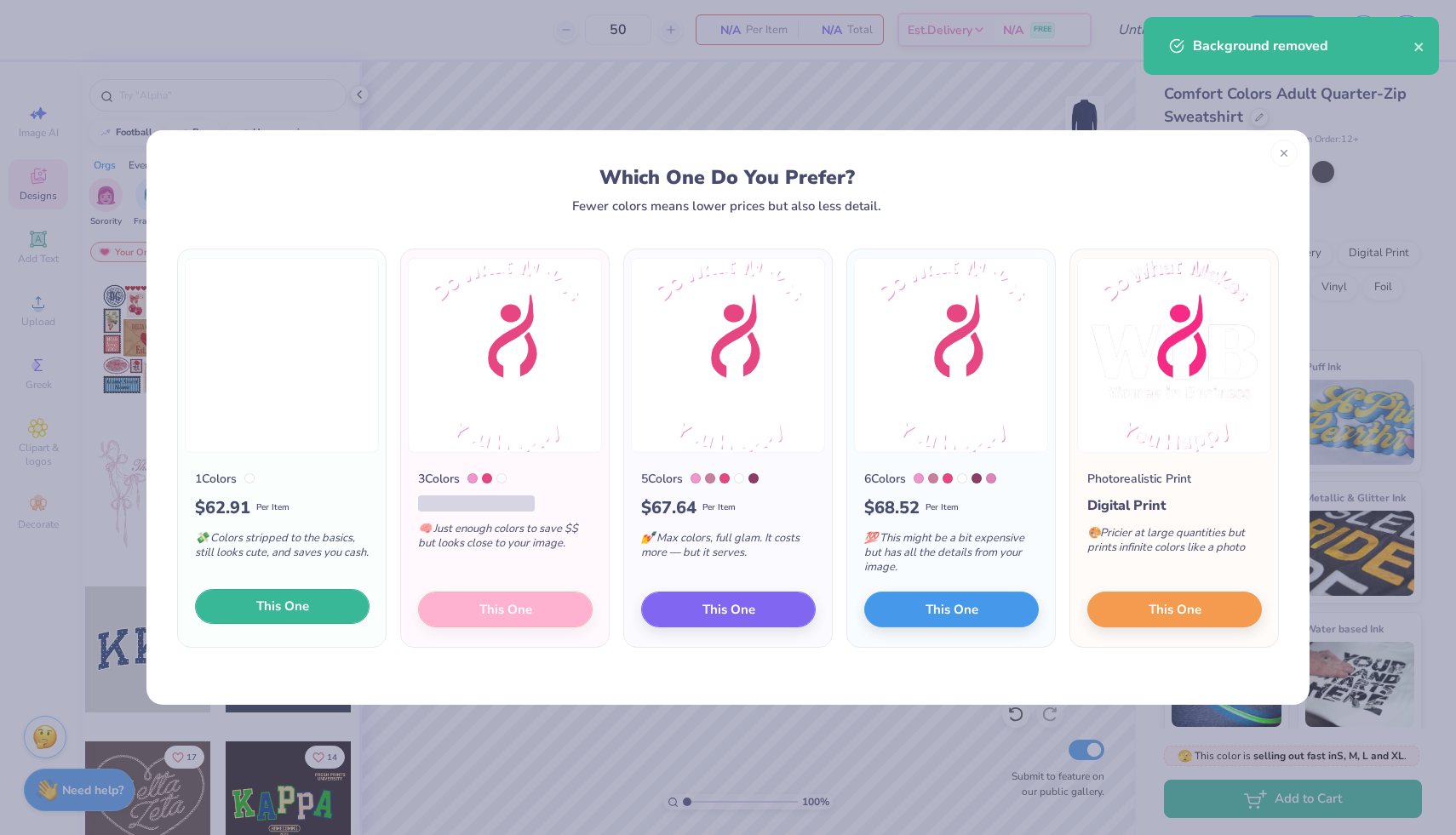
click at [264, 602] on span "This One" at bounding box center [283, 606] width 53 height 20
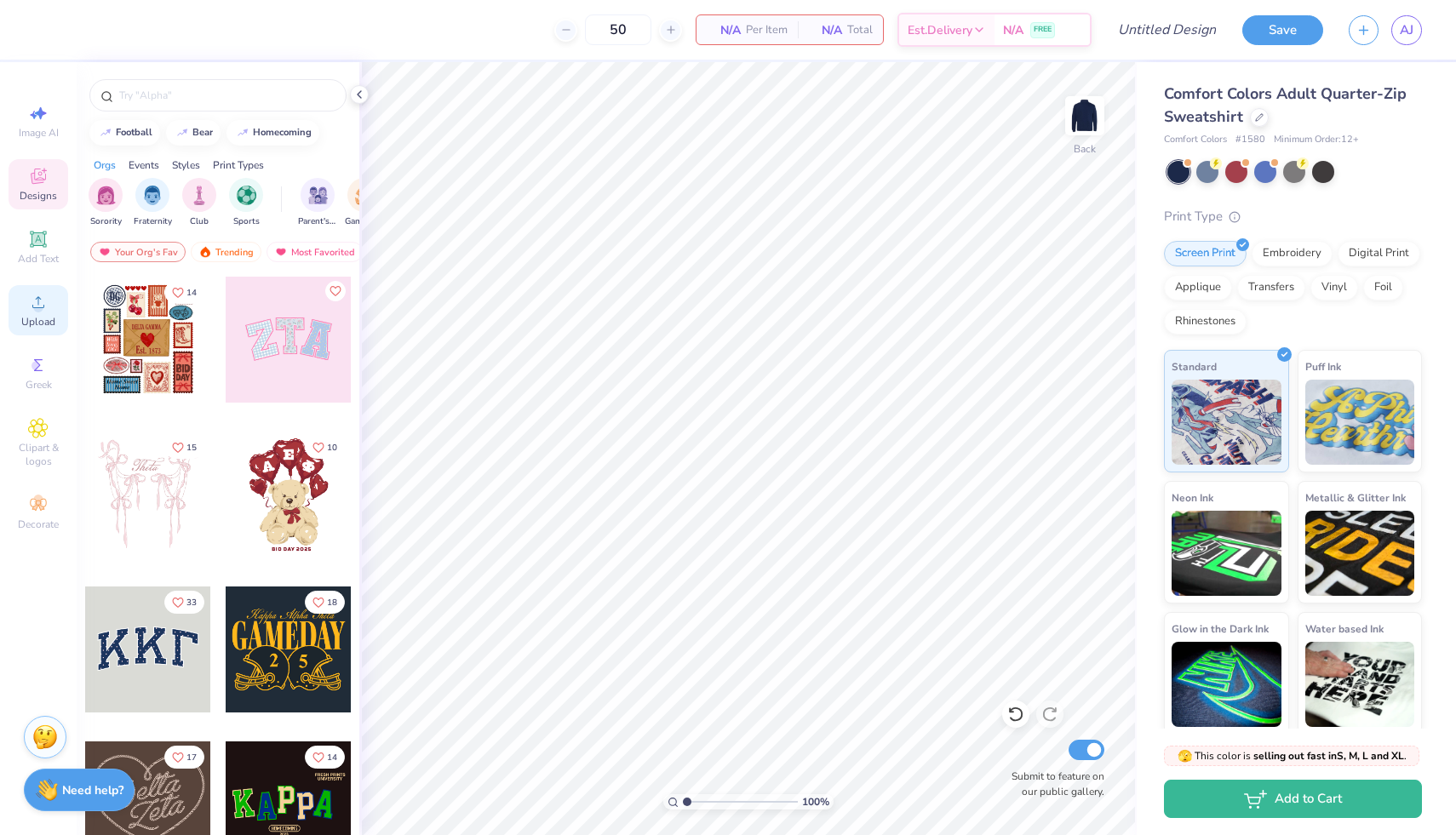
click at [31, 307] on icon at bounding box center [39, 303] width 21 height 21
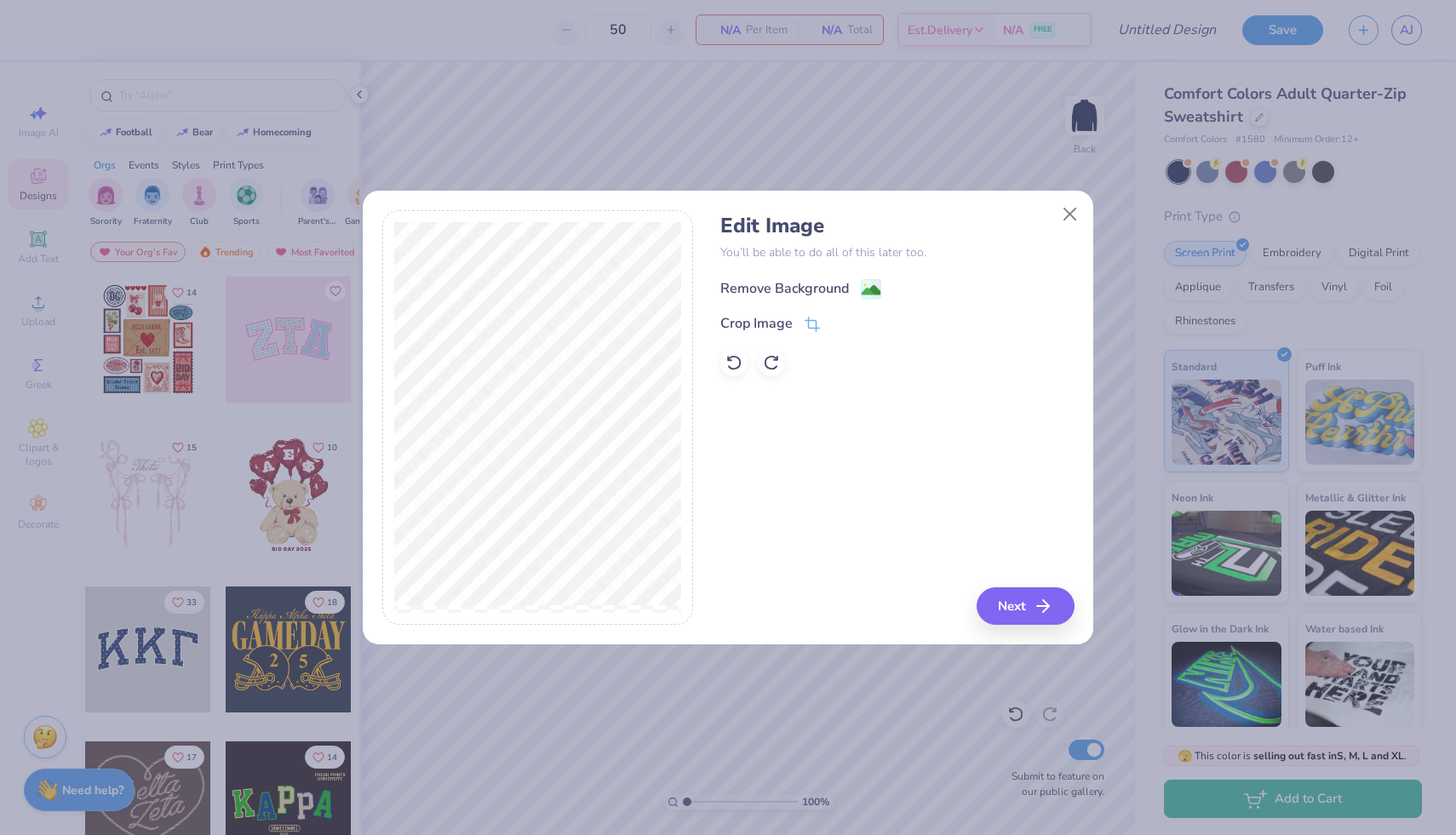
click at [844, 294] on div "Remove Background" at bounding box center [784, 288] width 128 height 21
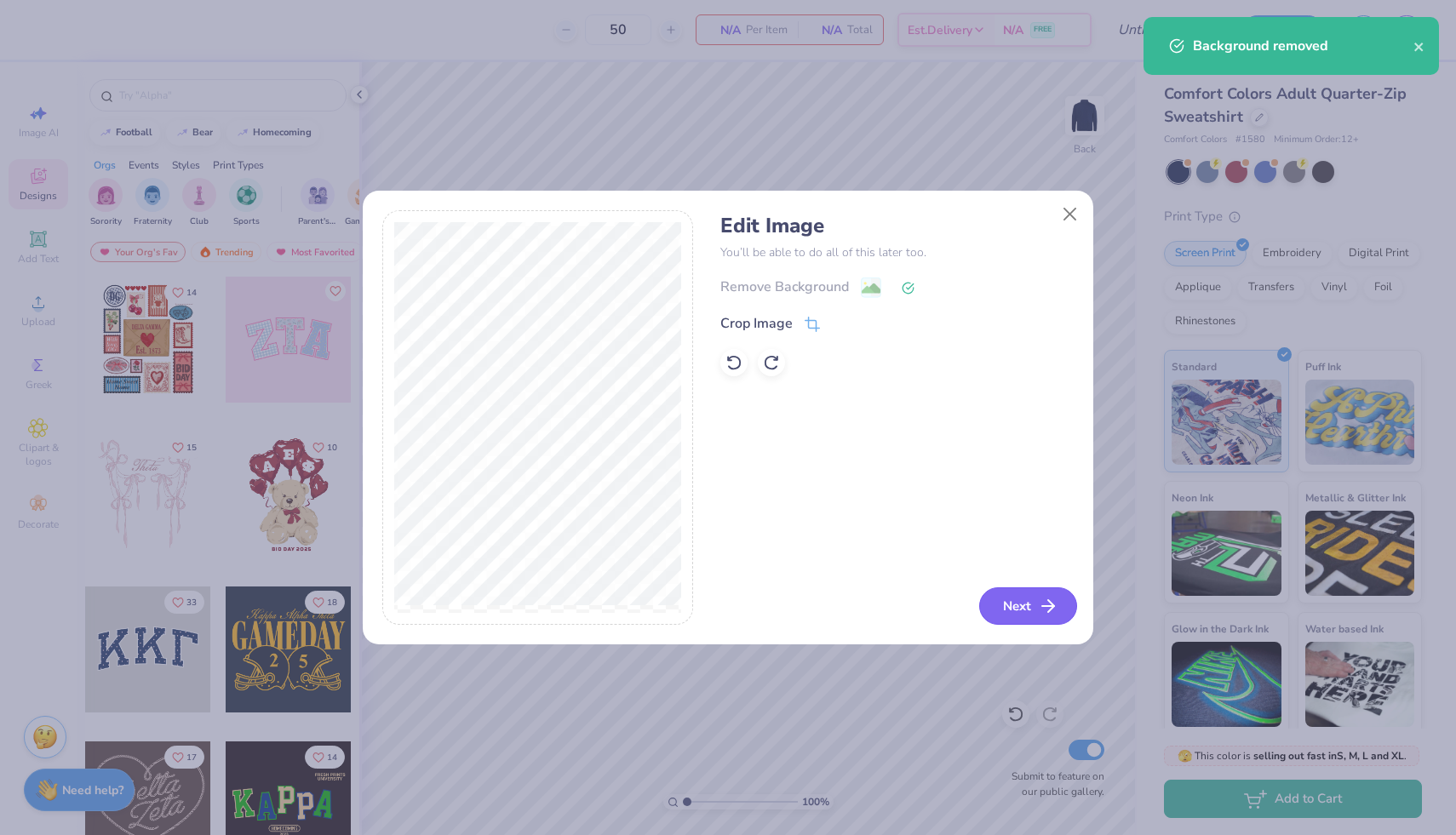
click at [1036, 599] on button "Next" at bounding box center [1028, 605] width 98 height 37
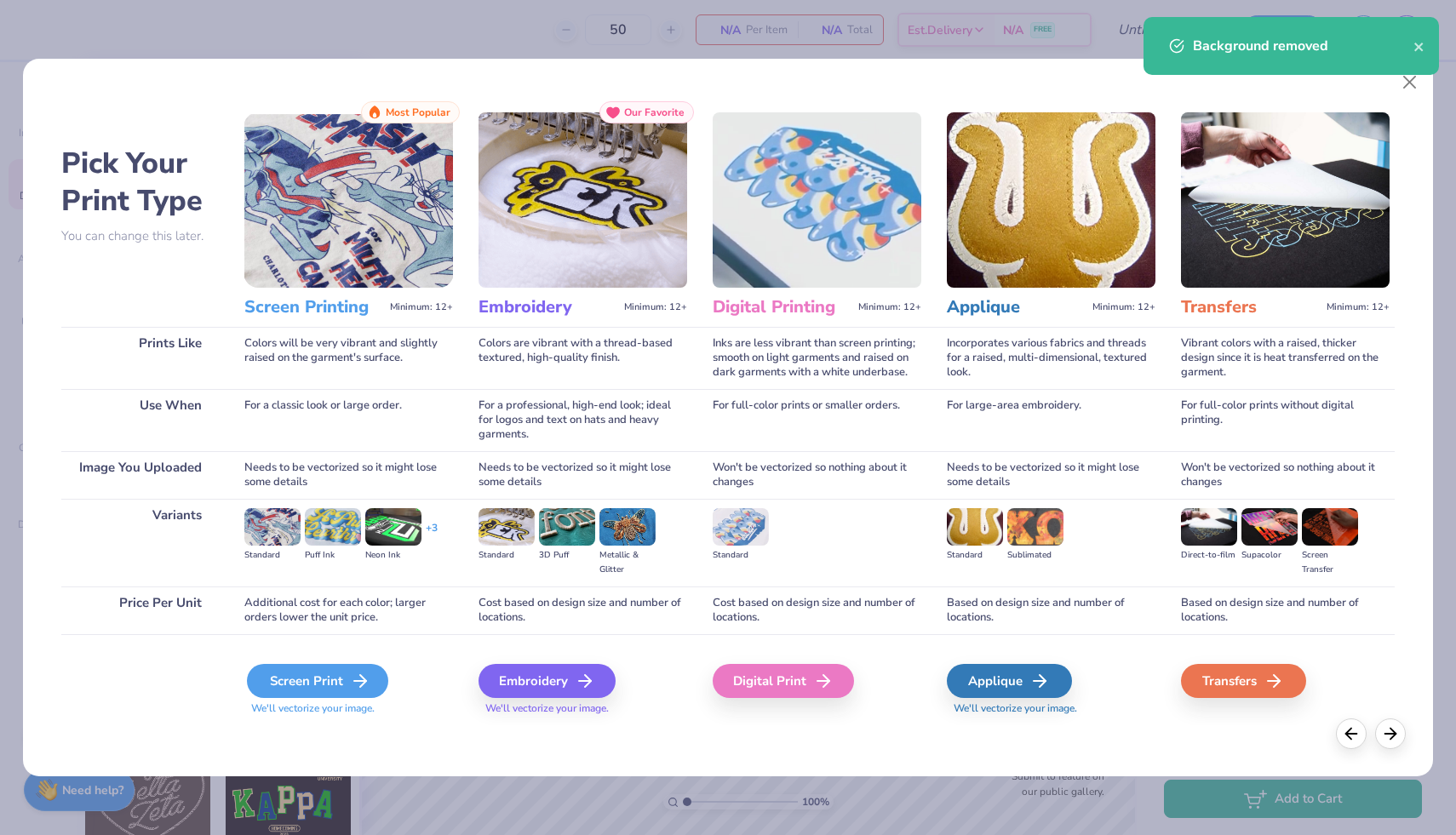
click at [361, 681] on line at bounding box center [360, 681] width 12 height 0
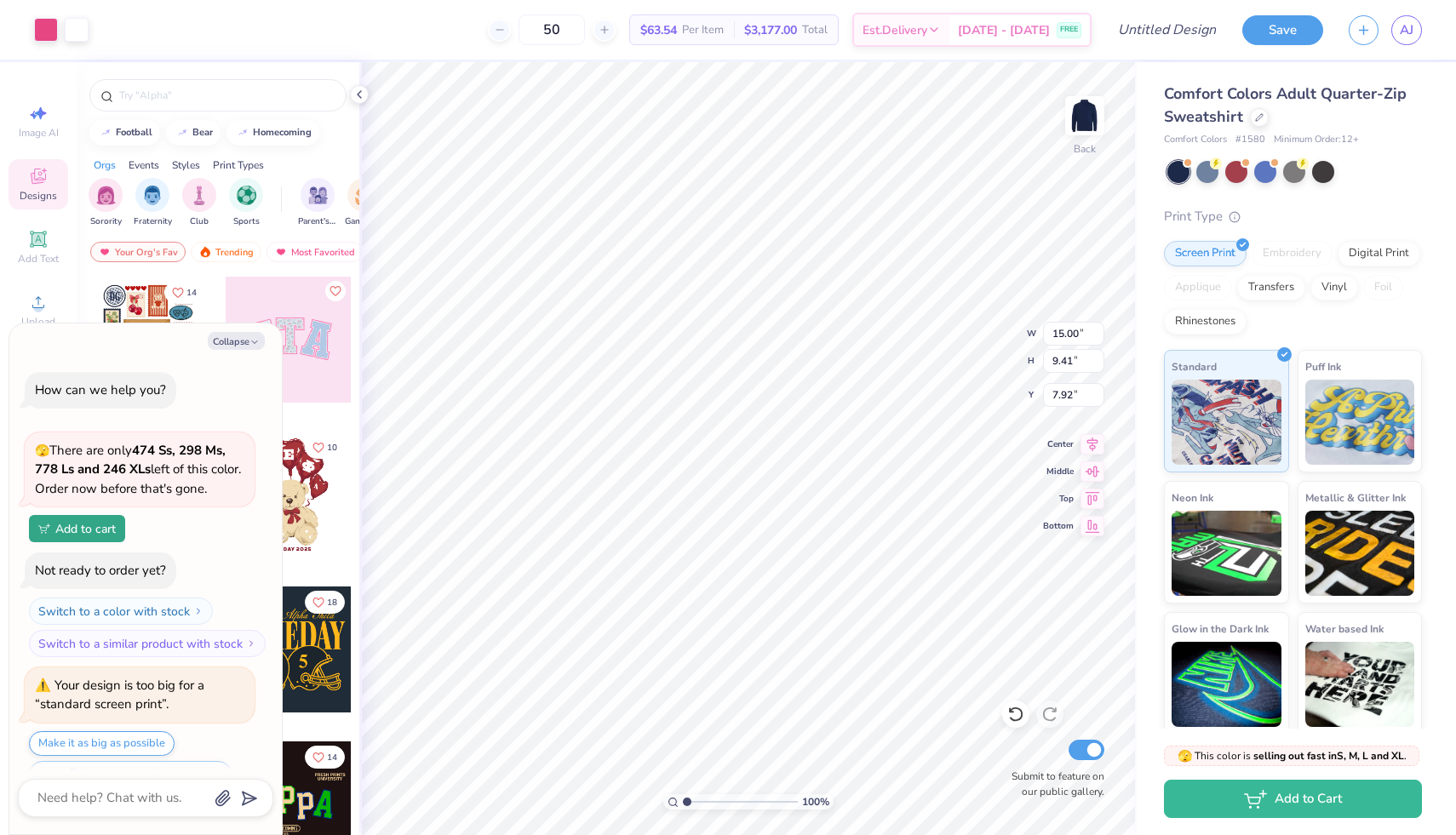
scroll to position [41, 0]
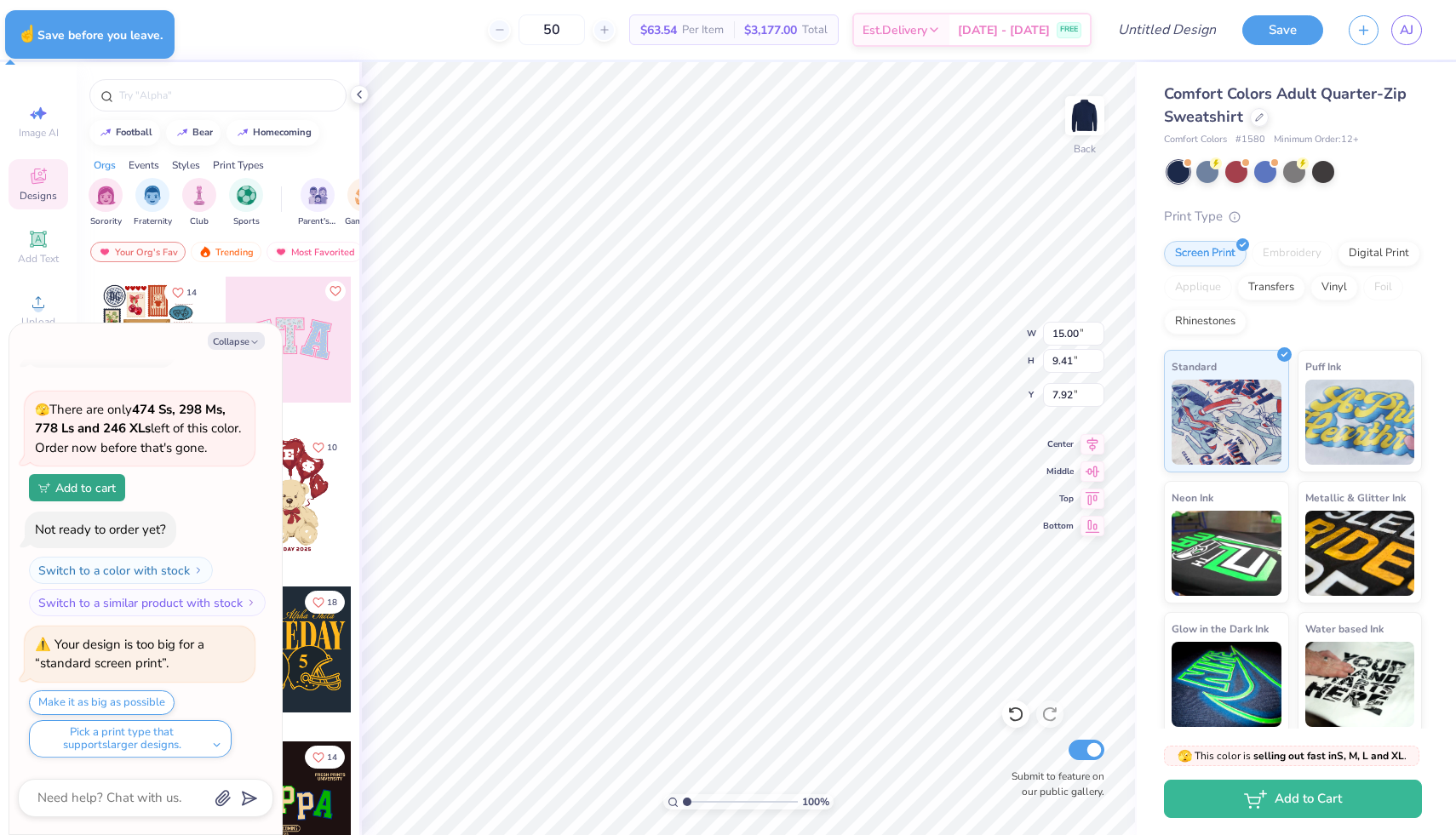
type textarea "x"
